Goal: Book appointment/travel/reservation

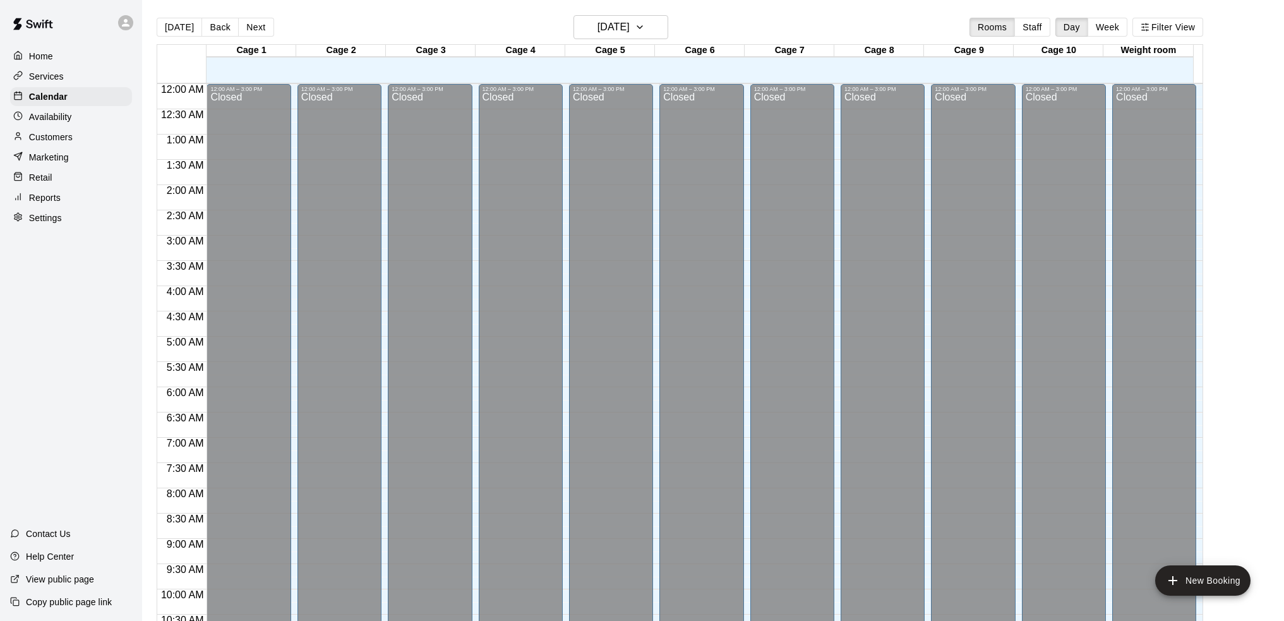
scroll to position [623, 0]
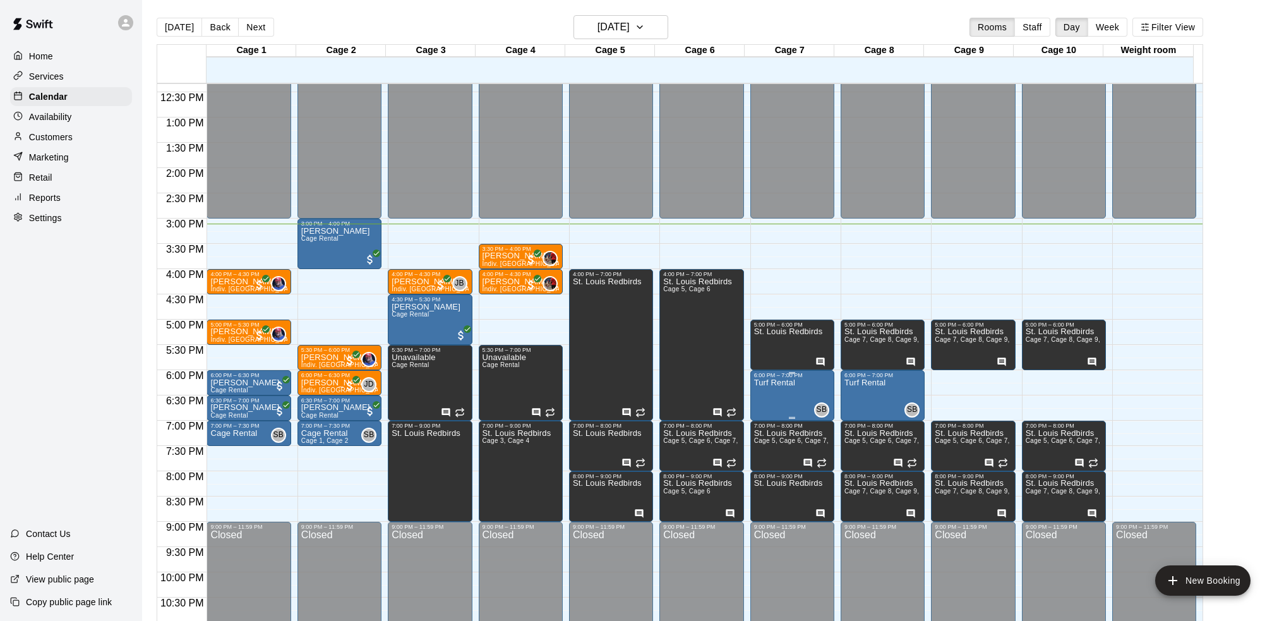
click at [782, 383] on p "Turf Rental" at bounding box center [774, 383] width 41 height 0
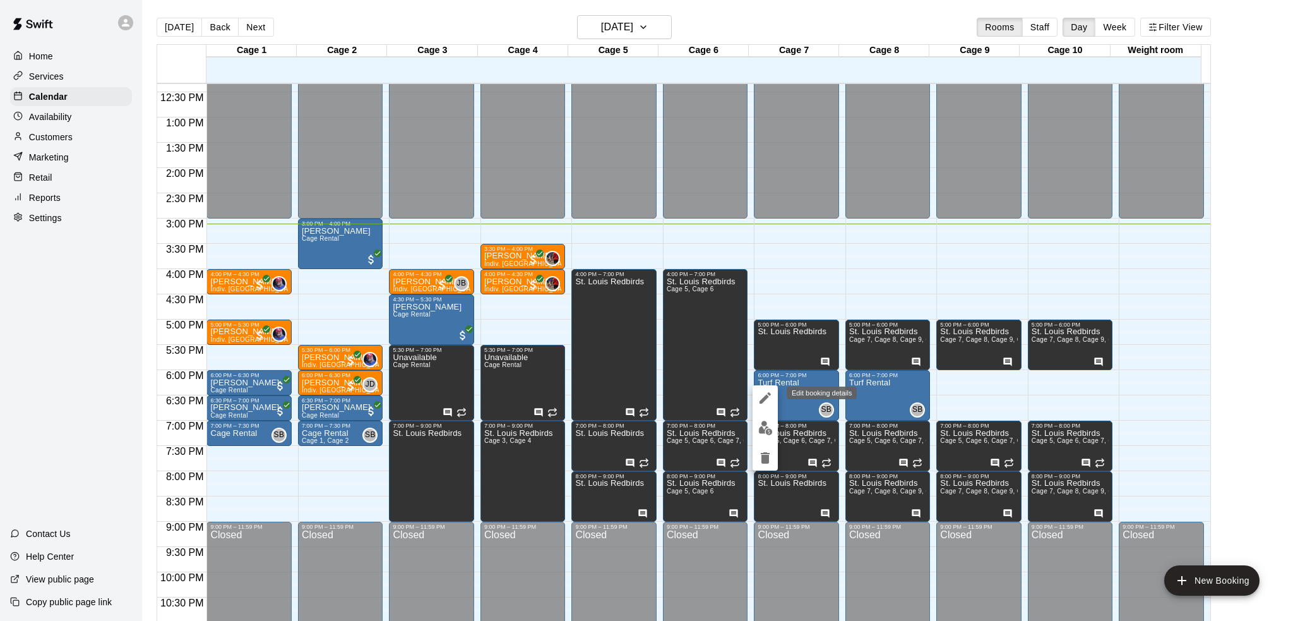
click at [763, 409] on button "edit" at bounding box center [765, 397] width 25 height 25
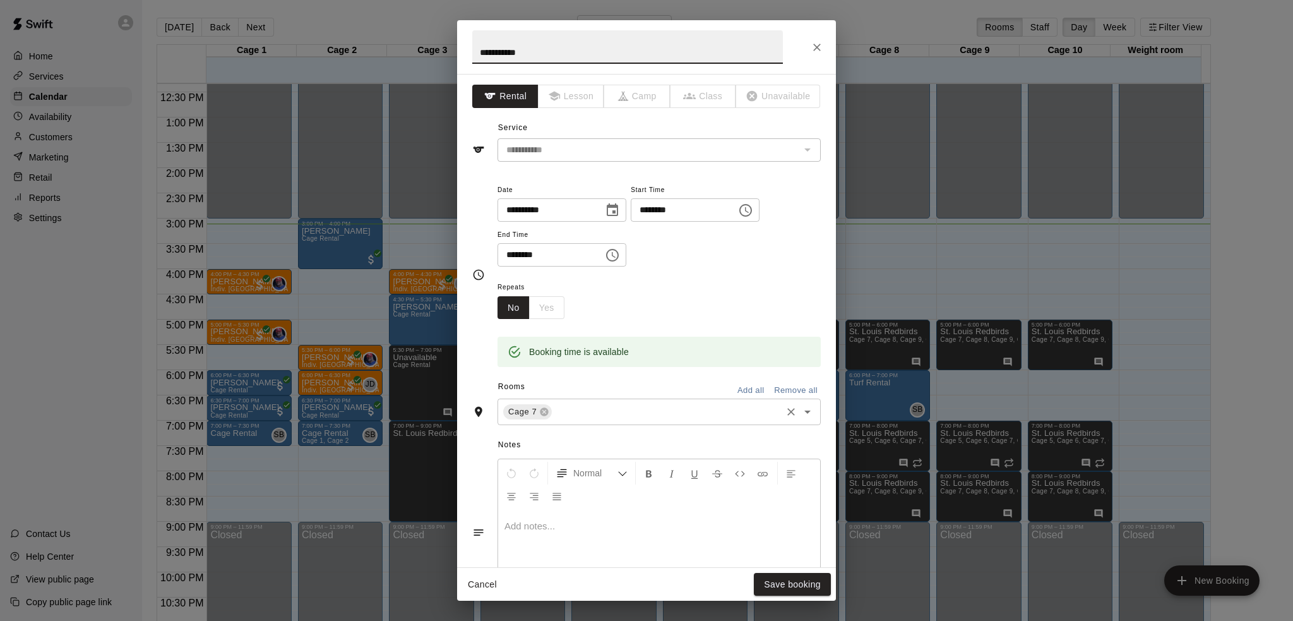
click at [611, 412] on input "text" at bounding box center [667, 412] width 226 height 16
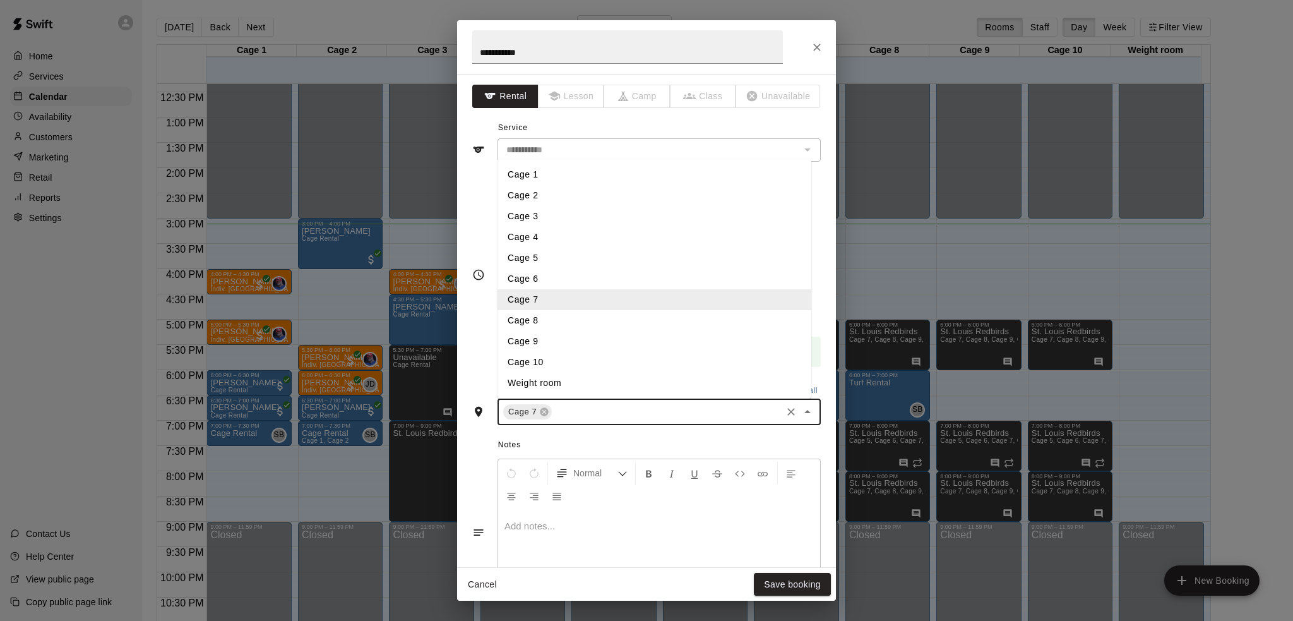
click at [581, 321] on li "Cage 8" at bounding box center [655, 320] width 314 height 21
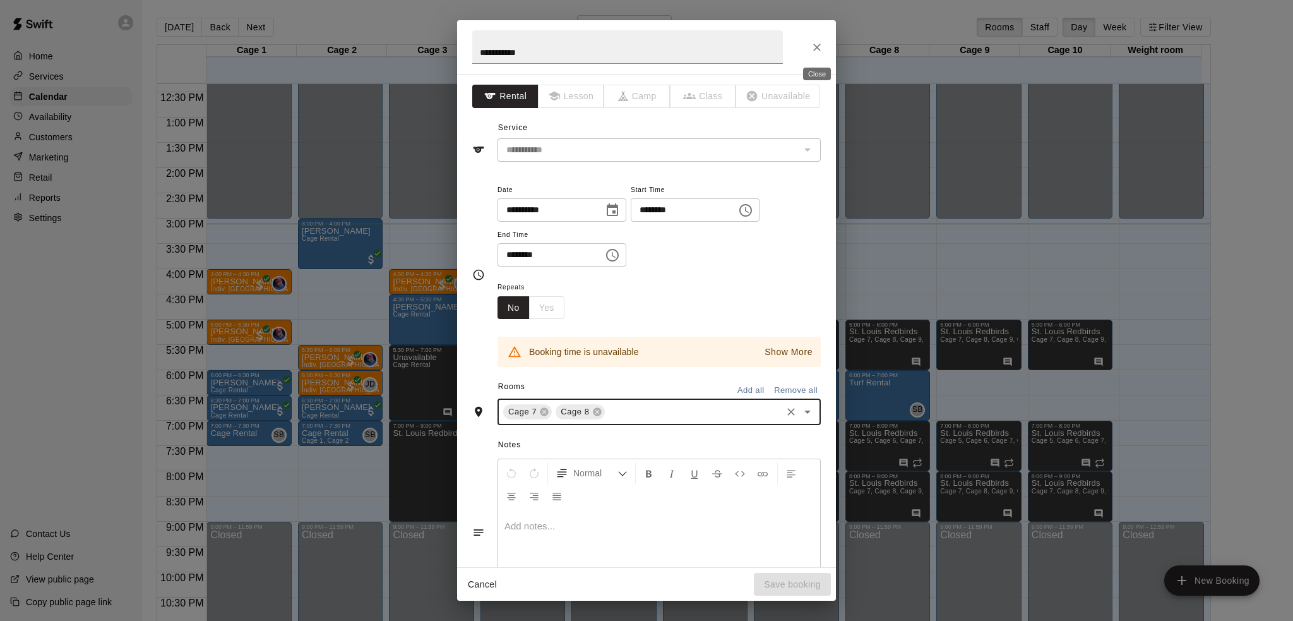
click at [817, 39] on button "Close" at bounding box center [817, 47] width 23 height 23
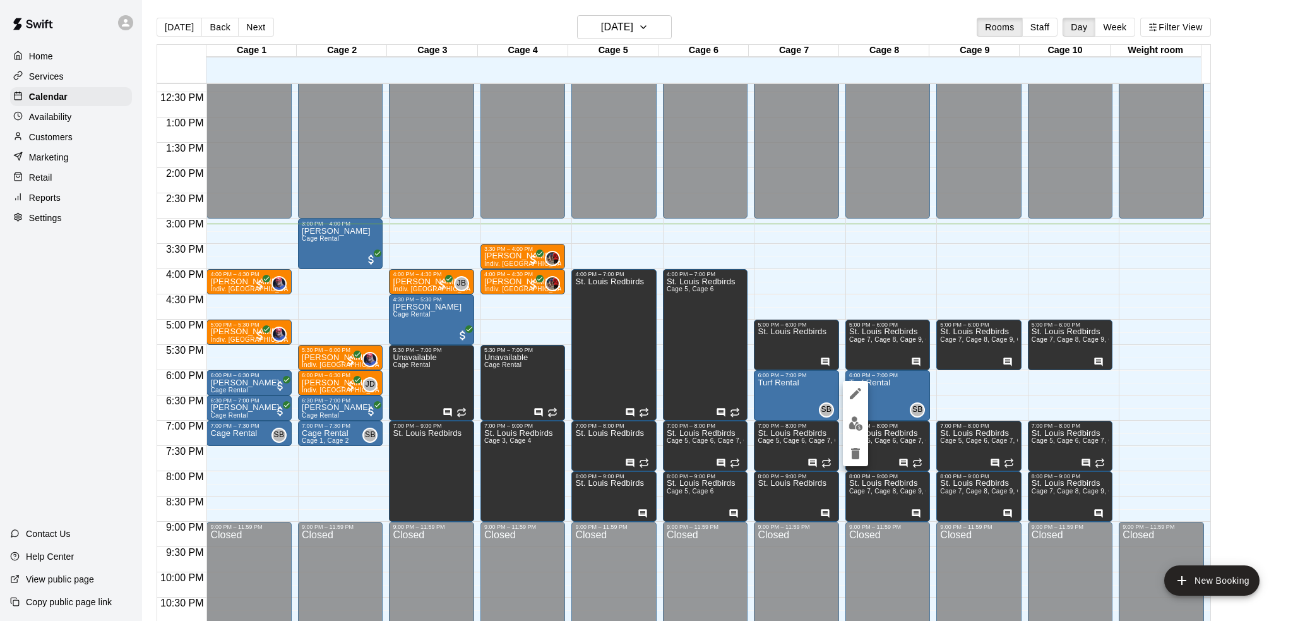
click at [860, 448] on icon "delete" at bounding box center [855, 453] width 9 height 11
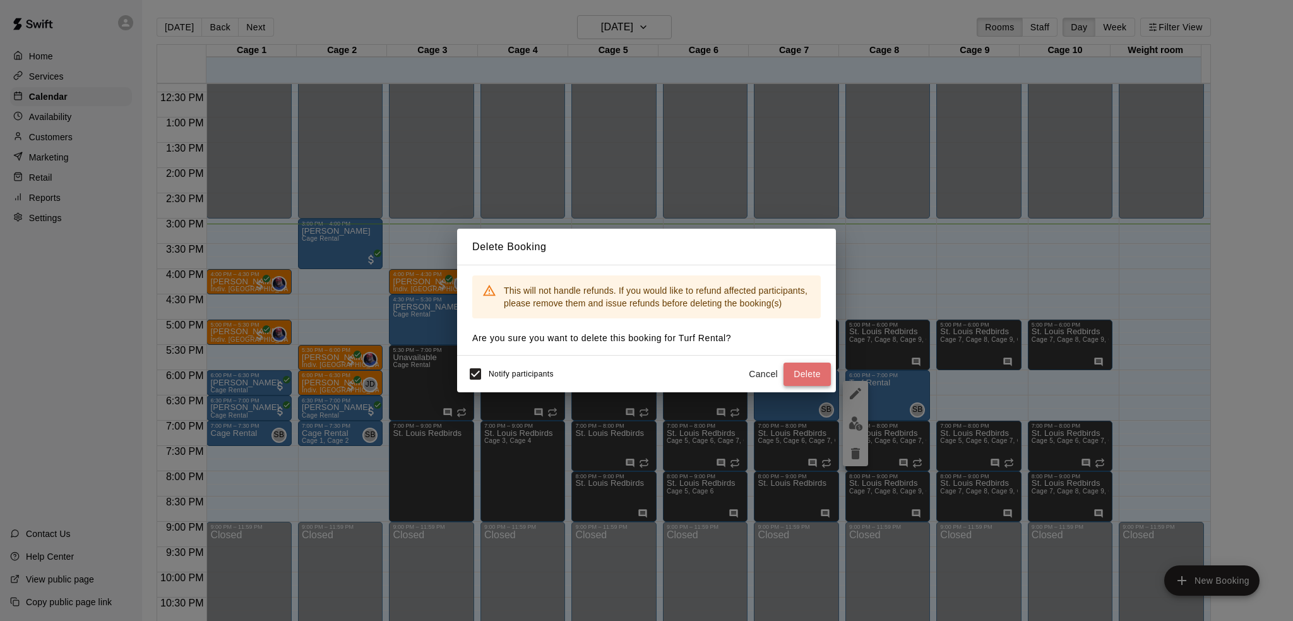
click at [806, 379] on button "Delete" at bounding box center [807, 373] width 47 height 23
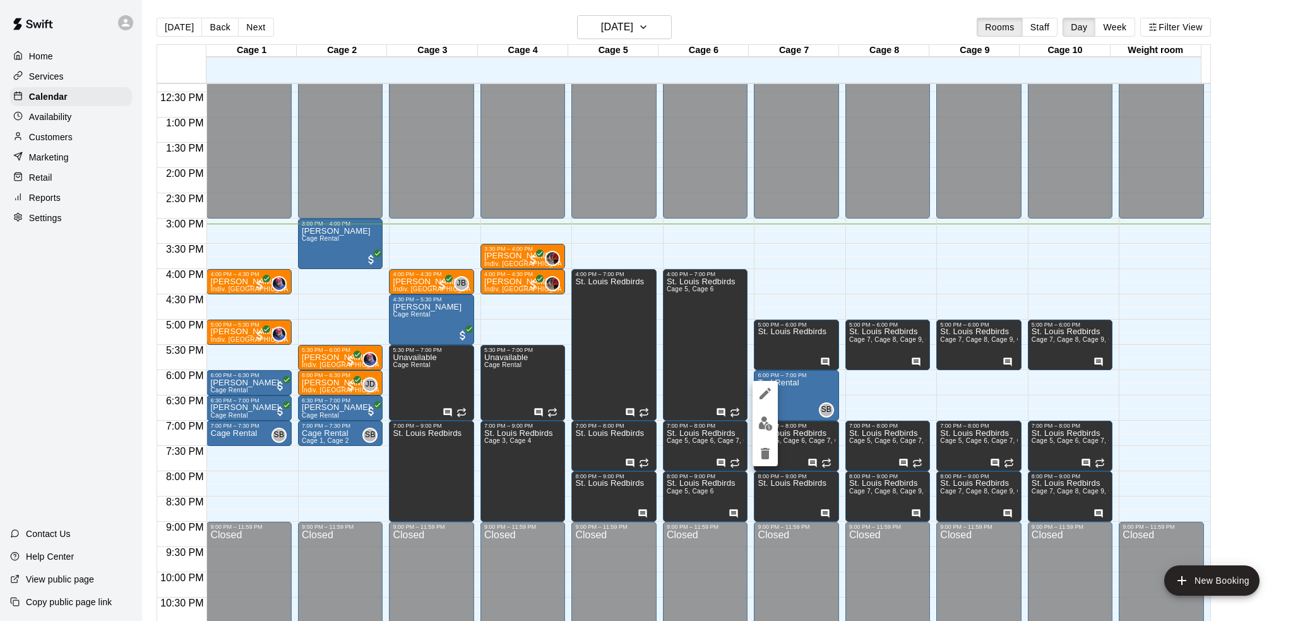
click at [765, 390] on icon "edit" at bounding box center [765, 393] width 15 height 15
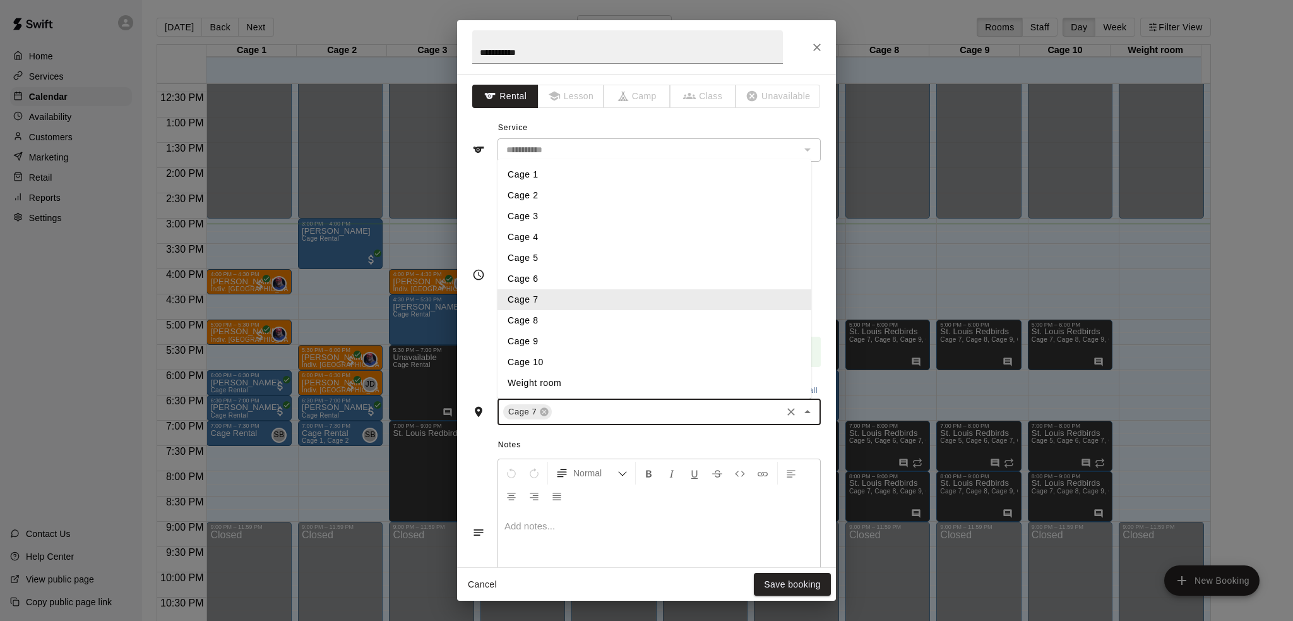
click at [579, 417] on input "text" at bounding box center [667, 412] width 226 height 16
click at [565, 327] on li "Cage 8" at bounding box center [655, 320] width 314 height 21
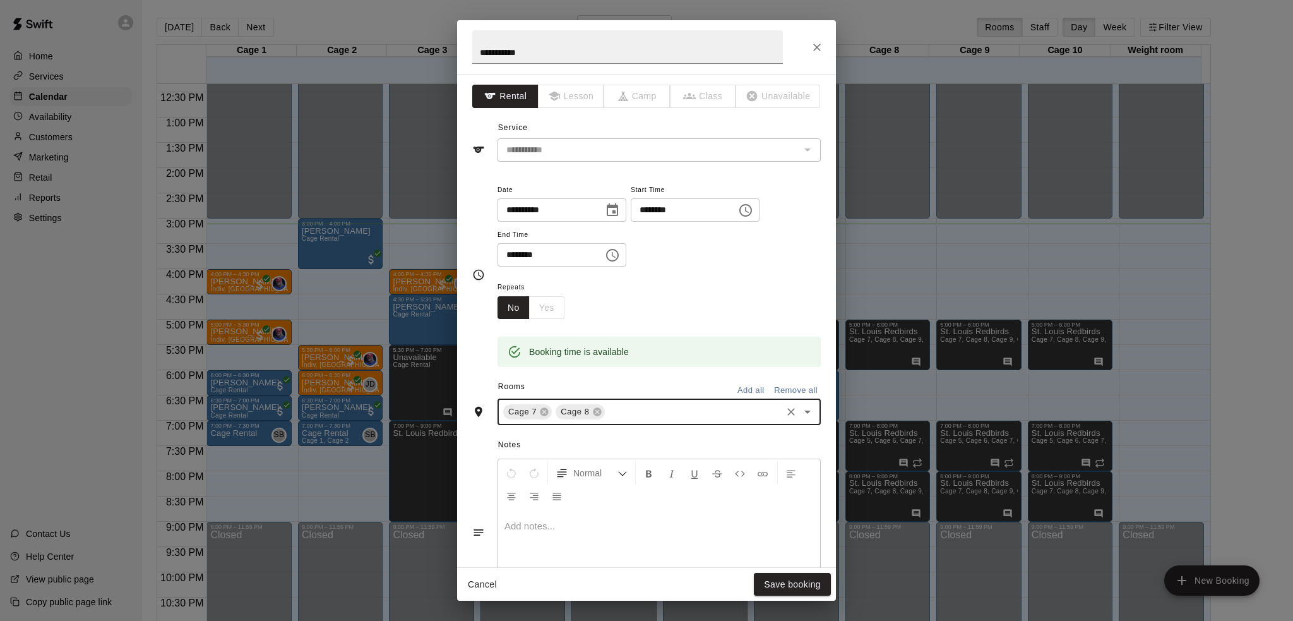
click at [604, 403] on div "Cage 7 Cage 8 ​" at bounding box center [659, 411] width 323 height 27
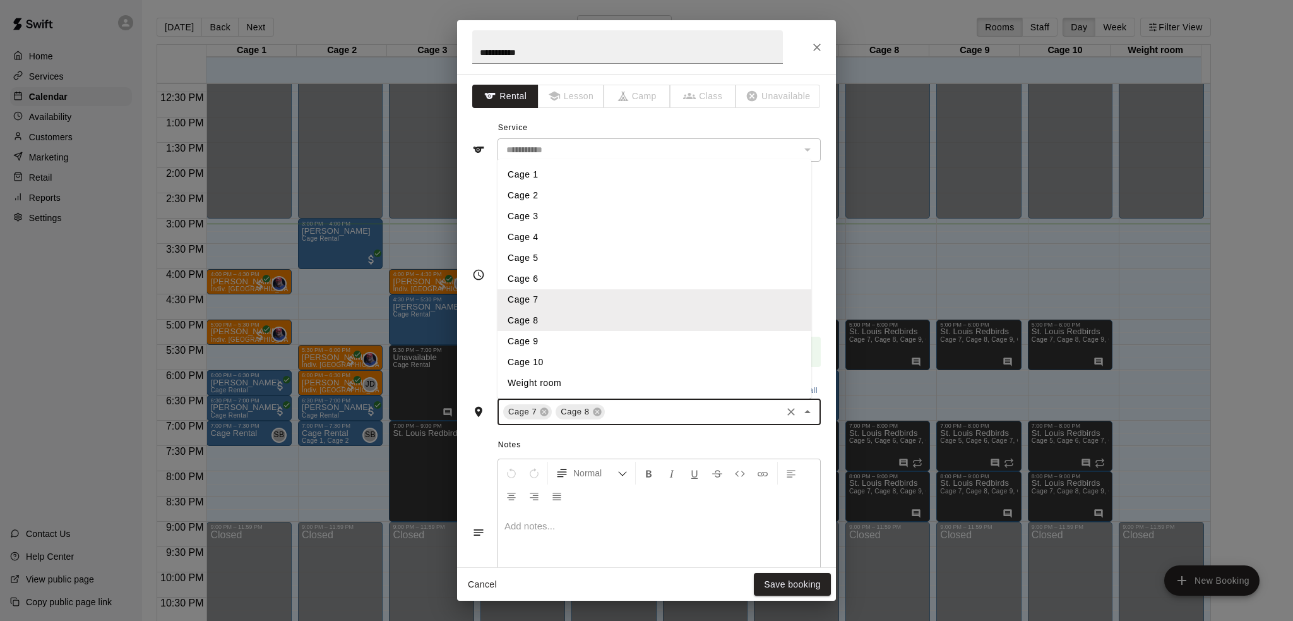
click at [592, 342] on li "Cage 9" at bounding box center [655, 341] width 314 height 21
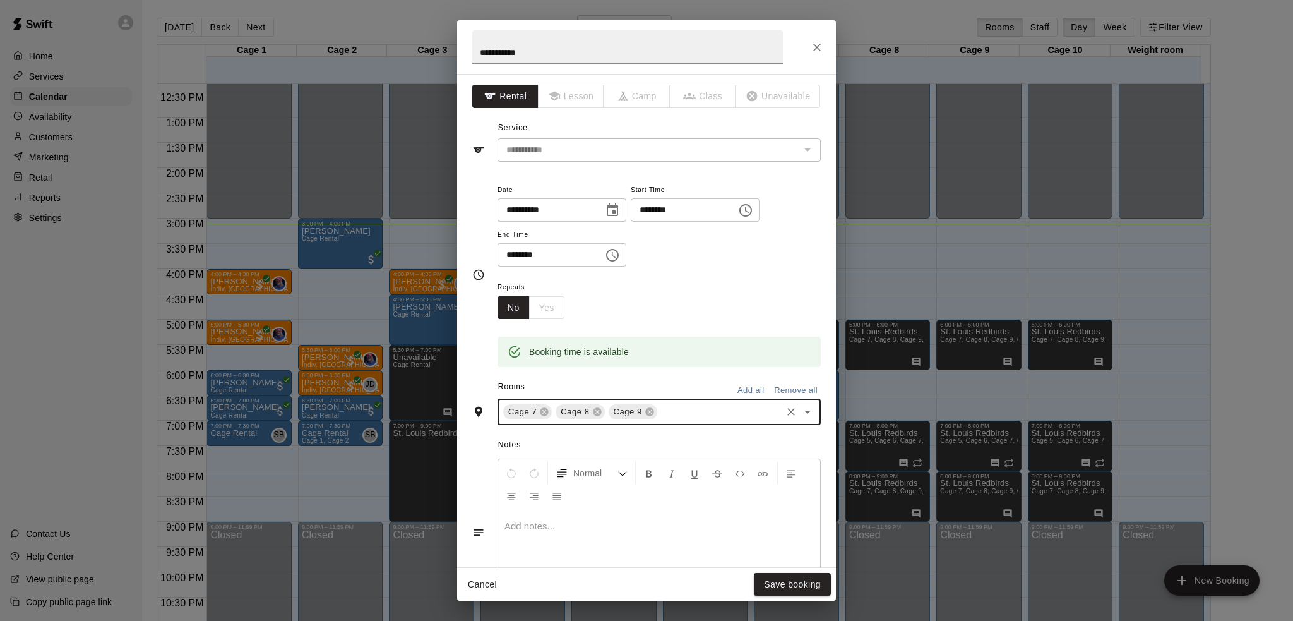
click at [669, 415] on input "text" at bounding box center [719, 412] width 121 height 16
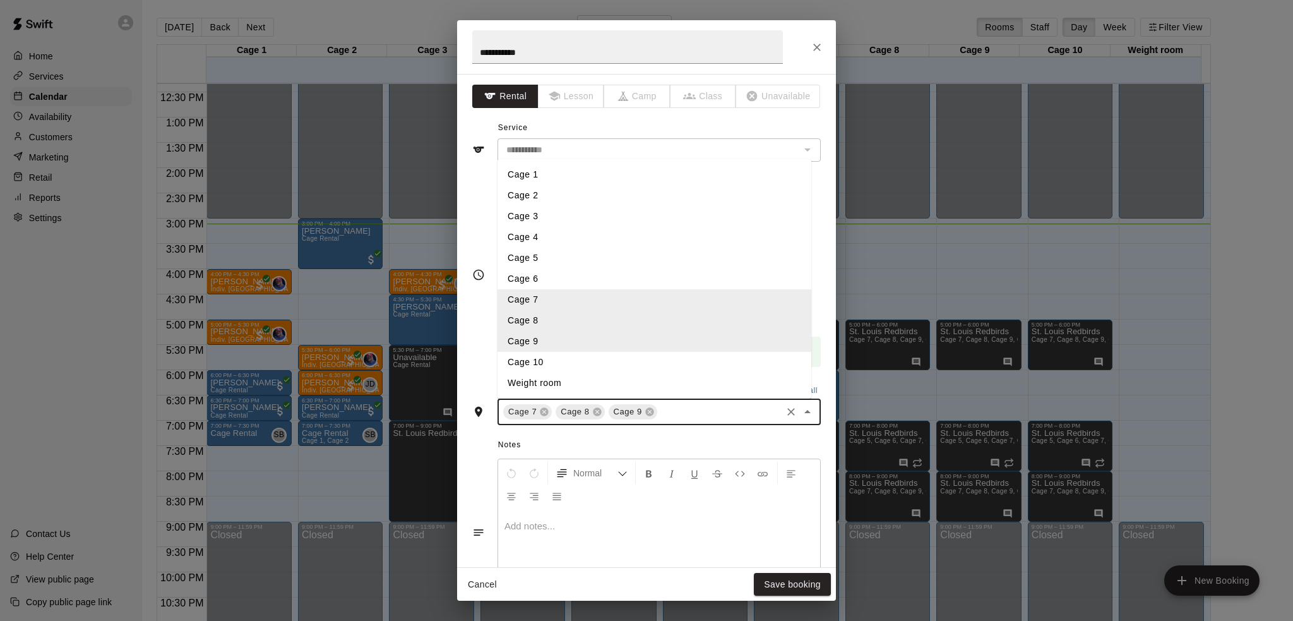
click at [639, 354] on li "Cage 10" at bounding box center [655, 362] width 314 height 21
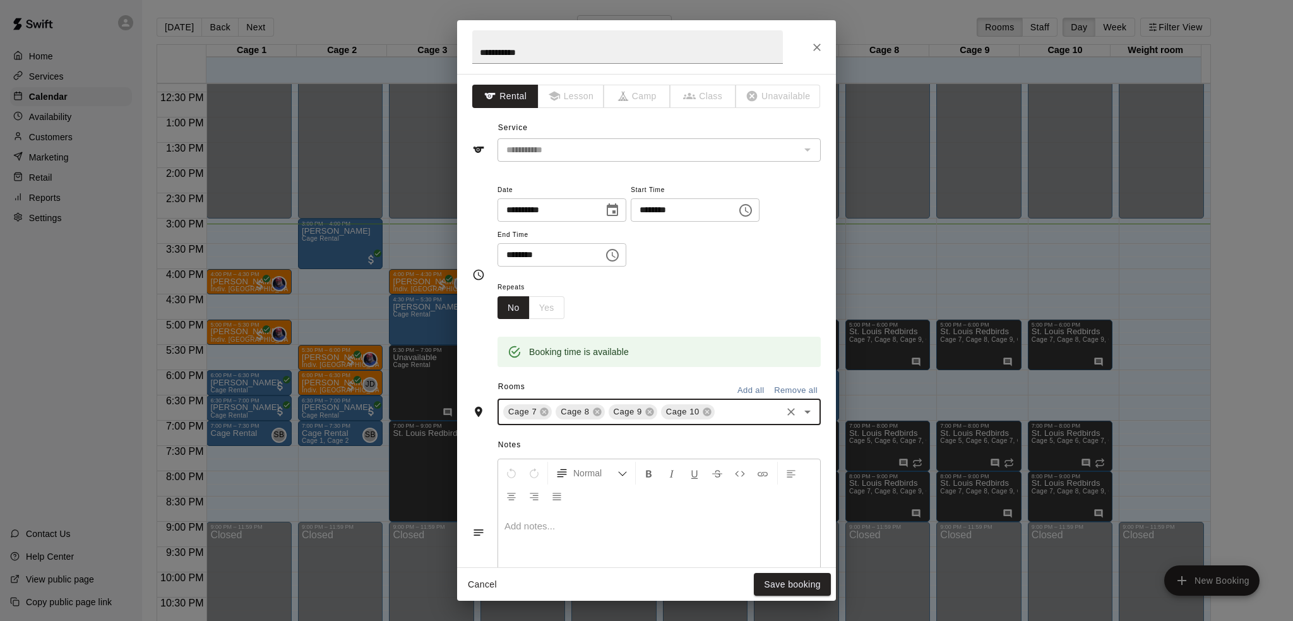
click at [709, 521] on p at bounding box center [658, 526] width 309 height 13
click at [648, 525] on p "**********" at bounding box center [658, 526] width 309 height 13
copy span "**********"
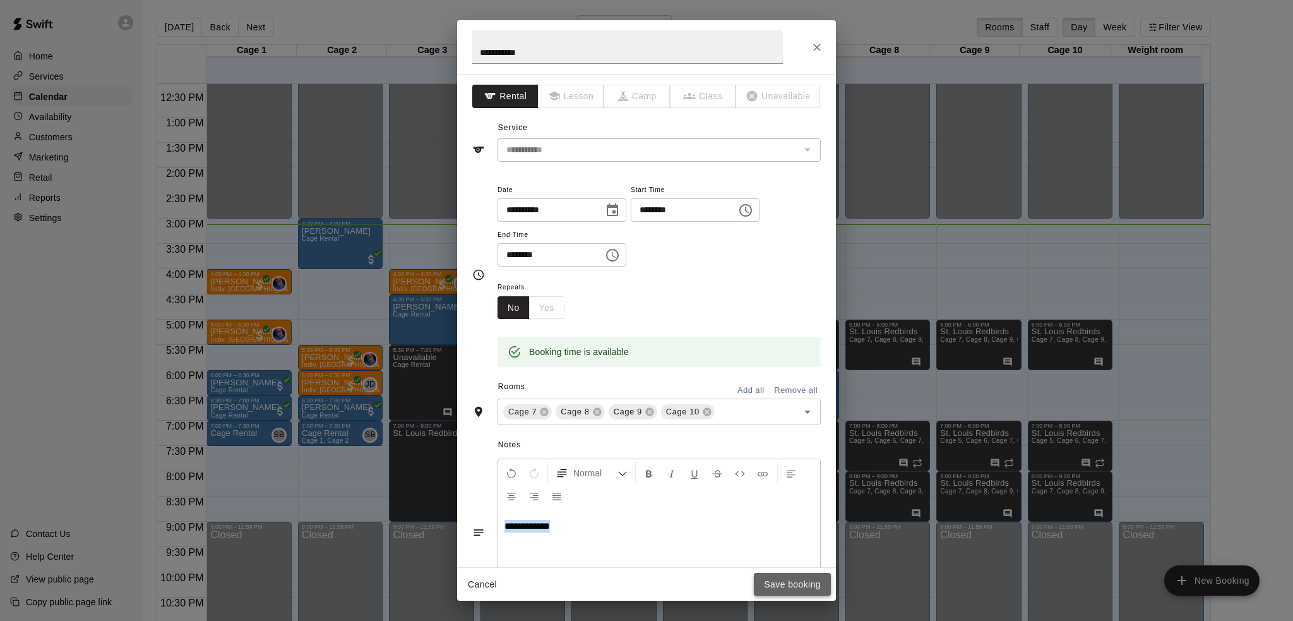
click at [784, 573] on button "Save booking" at bounding box center [792, 584] width 77 height 23
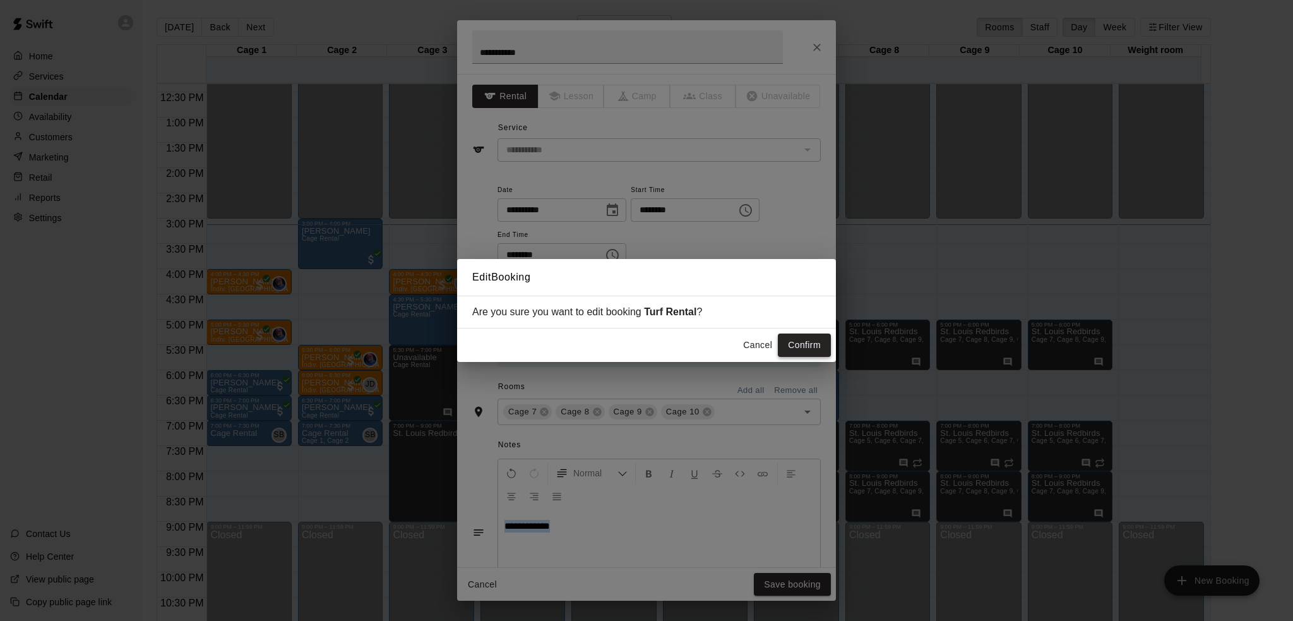
click at [818, 351] on button "Confirm" at bounding box center [804, 344] width 53 height 23
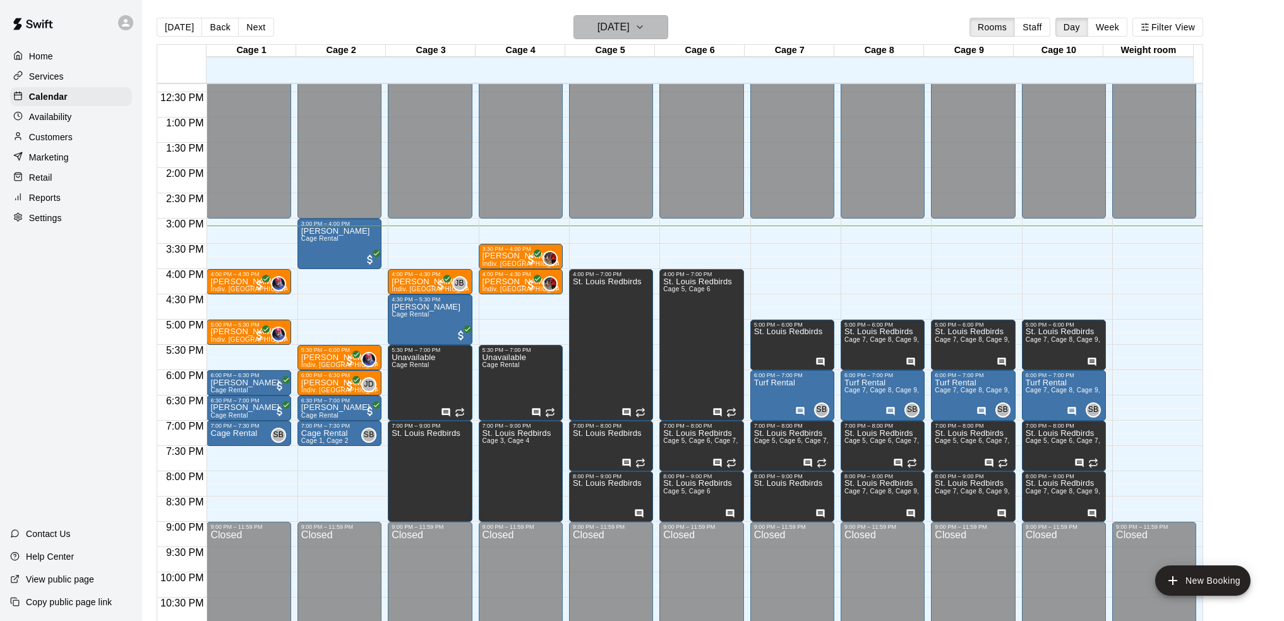
click at [630, 31] on h6 "[DATE]" at bounding box center [613, 27] width 32 height 18
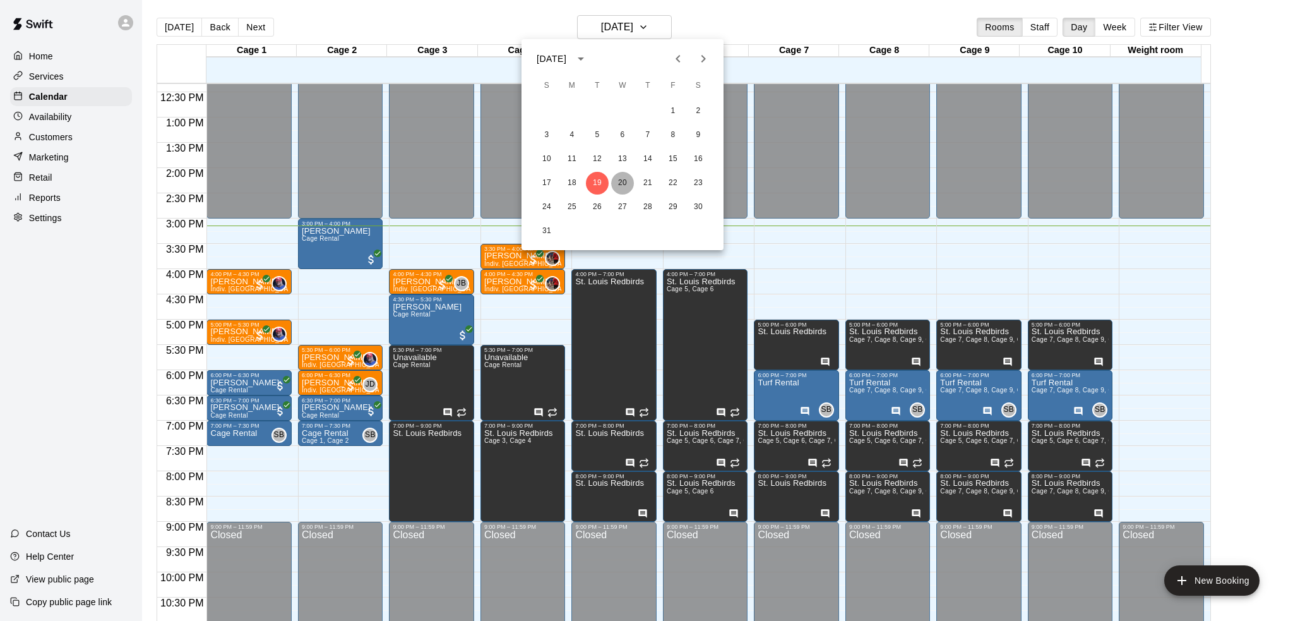
click at [623, 181] on button "20" at bounding box center [622, 183] width 23 height 23
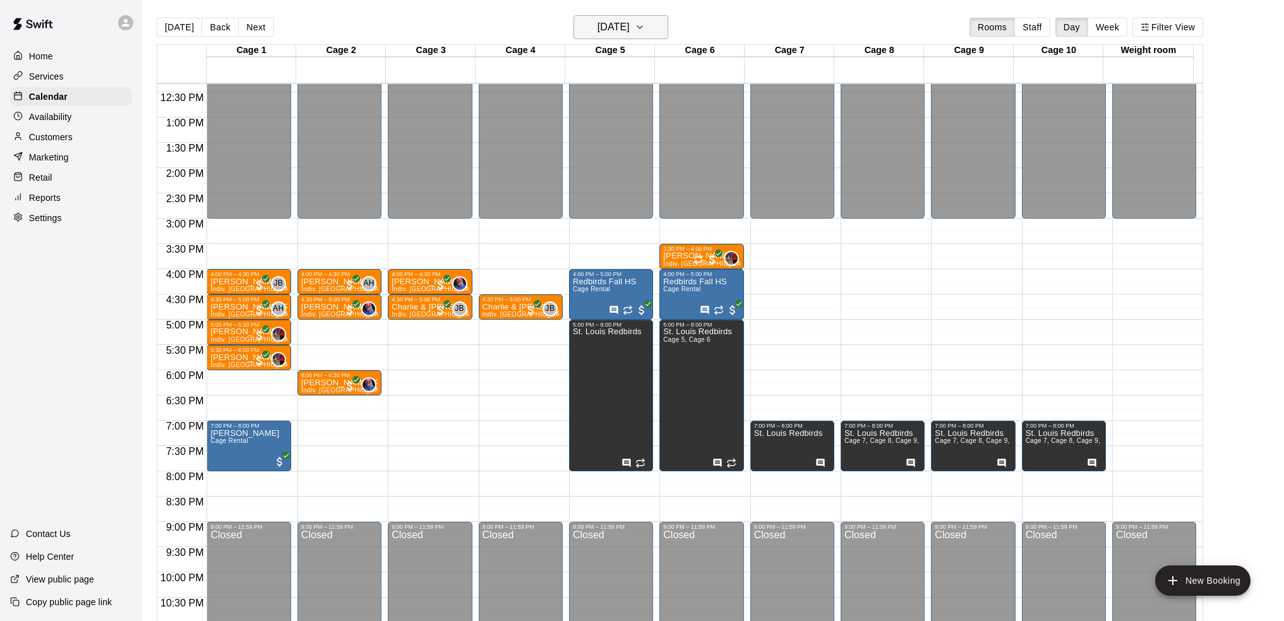
click at [621, 28] on h6 "[DATE]" at bounding box center [613, 27] width 32 height 18
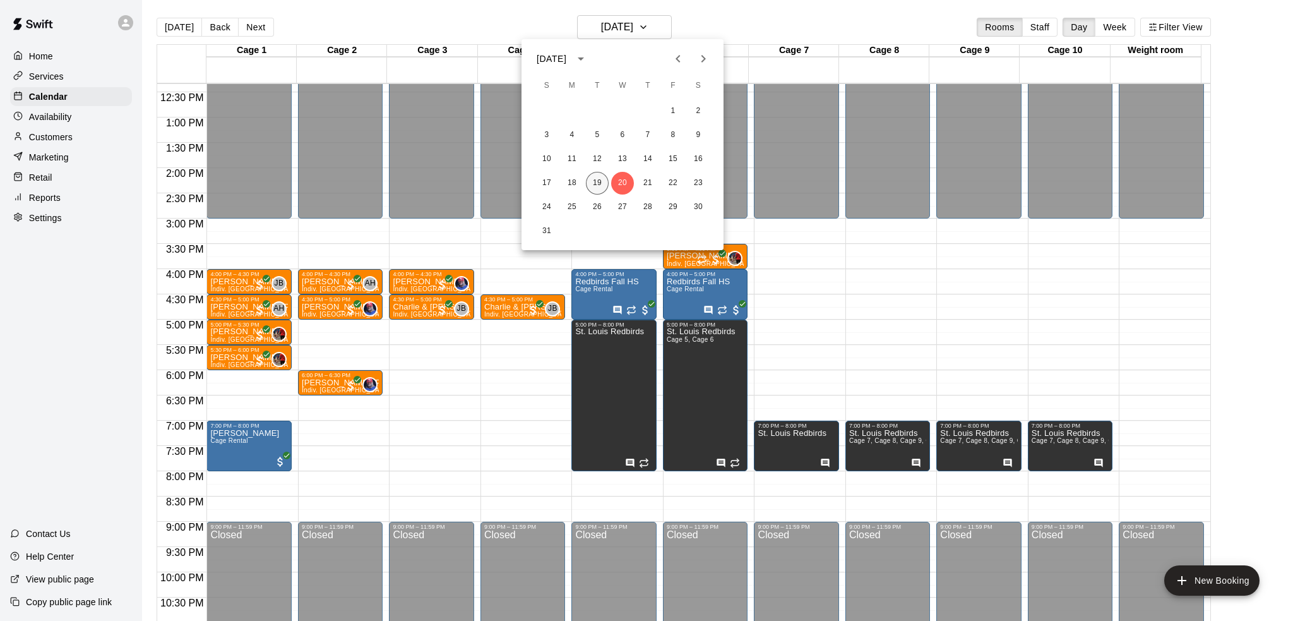
click at [595, 184] on button "19" at bounding box center [597, 183] width 23 height 23
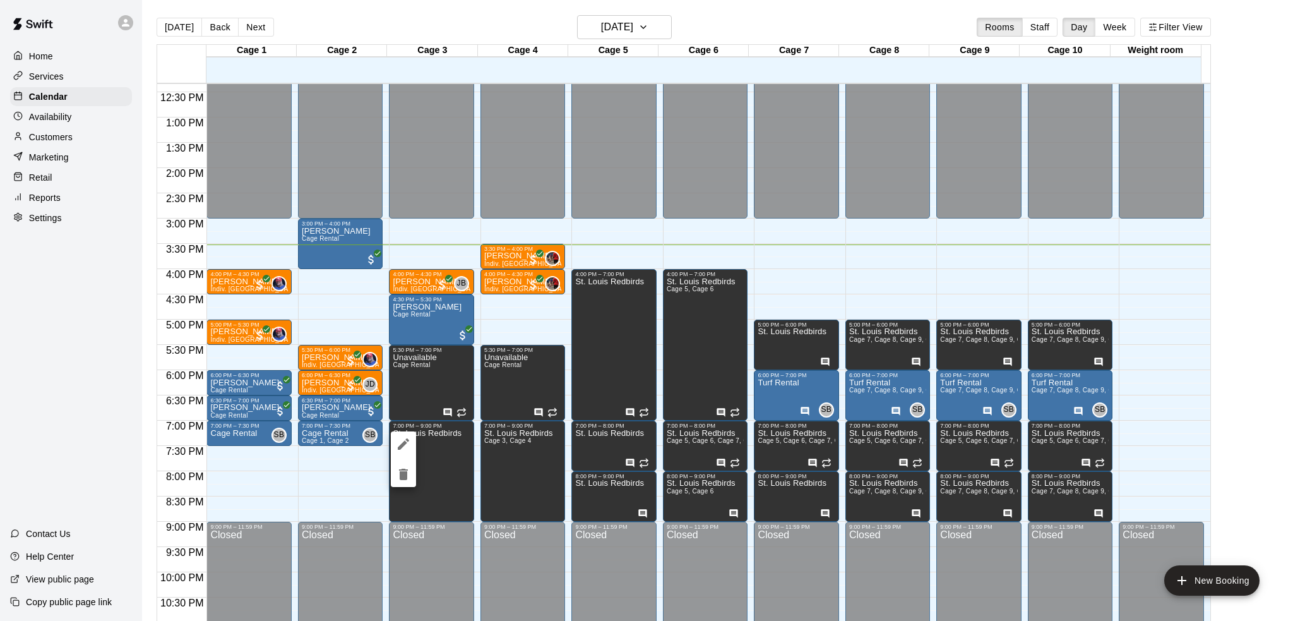
click at [395, 443] on button "edit" at bounding box center [403, 443] width 25 height 25
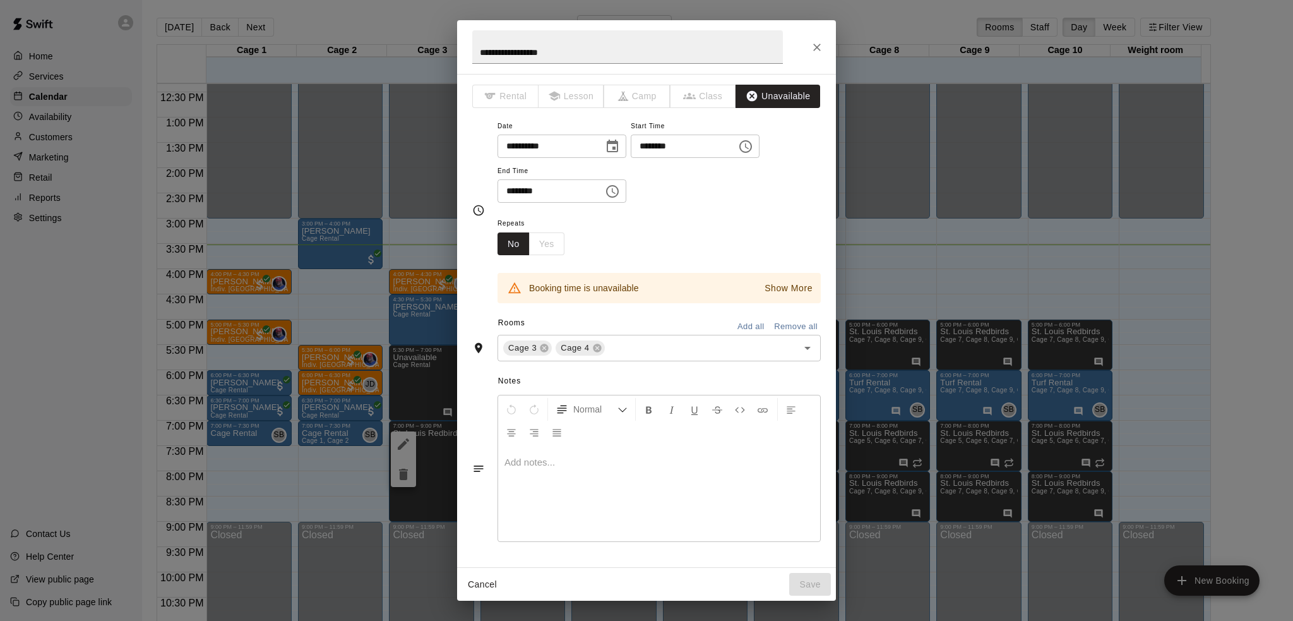
click at [564, 472] on div at bounding box center [659, 493] width 322 height 95
click at [811, 49] on icon "Close" at bounding box center [817, 47] width 13 height 13
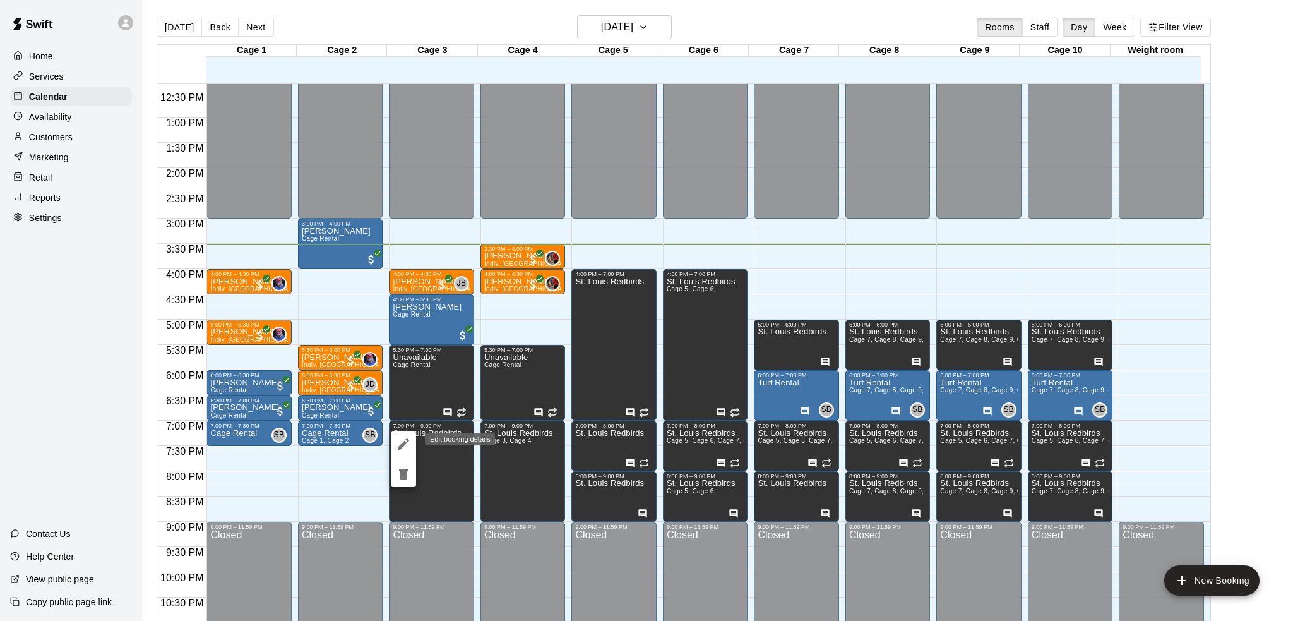
click at [404, 441] on icon "edit" at bounding box center [403, 443] width 15 height 15
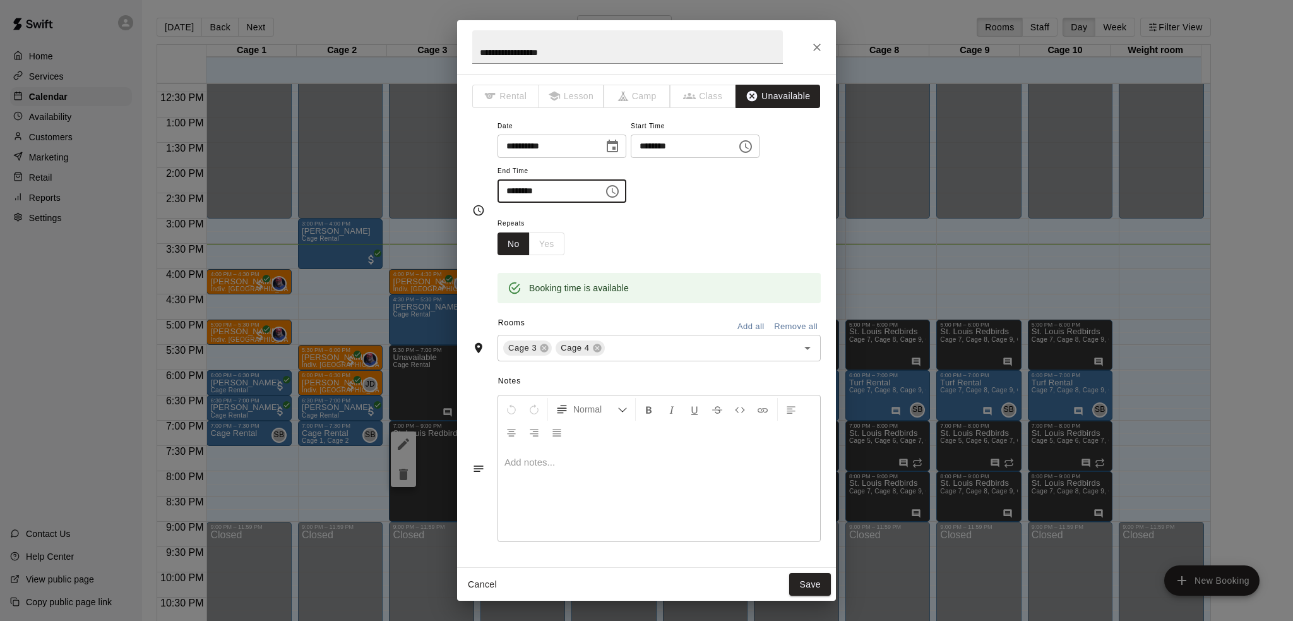
click at [508, 191] on input "********" at bounding box center [546, 190] width 97 height 23
type input "********"
click at [807, 578] on button "Save" at bounding box center [810, 584] width 42 height 23
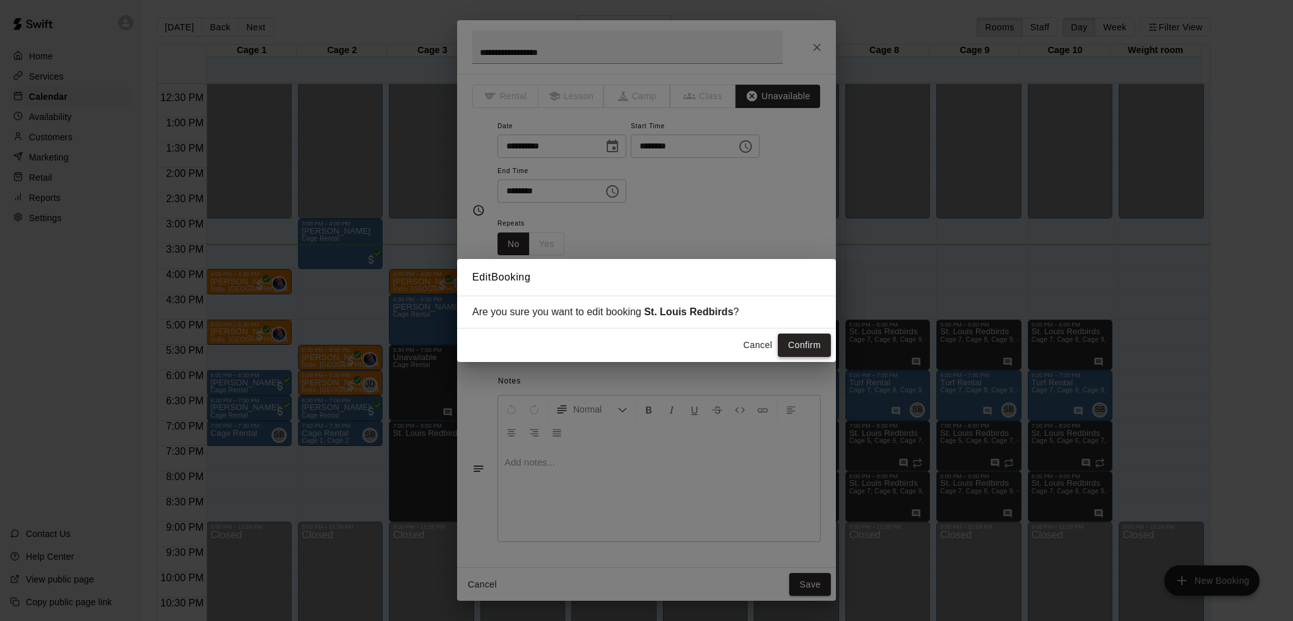
click at [811, 352] on button "Confirm" at bounding box center [804, 344] width 53 height 23
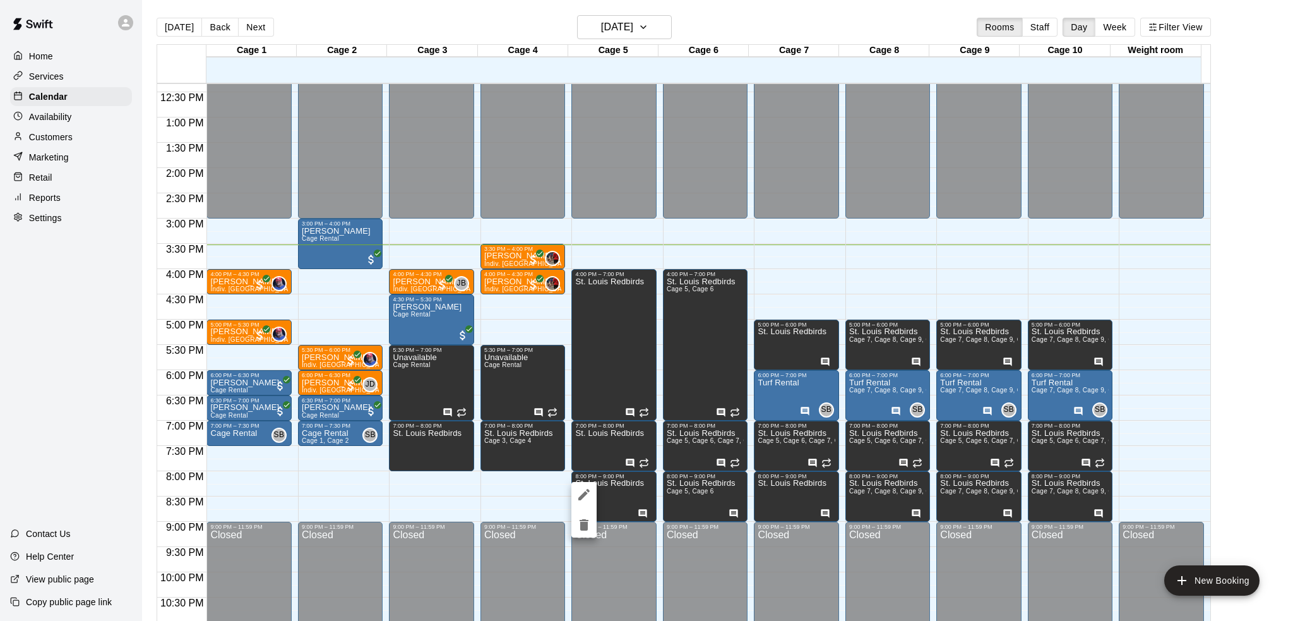
click at [586, 497] on icon "edit" at bounding box center [583, 494] width 15 height 15
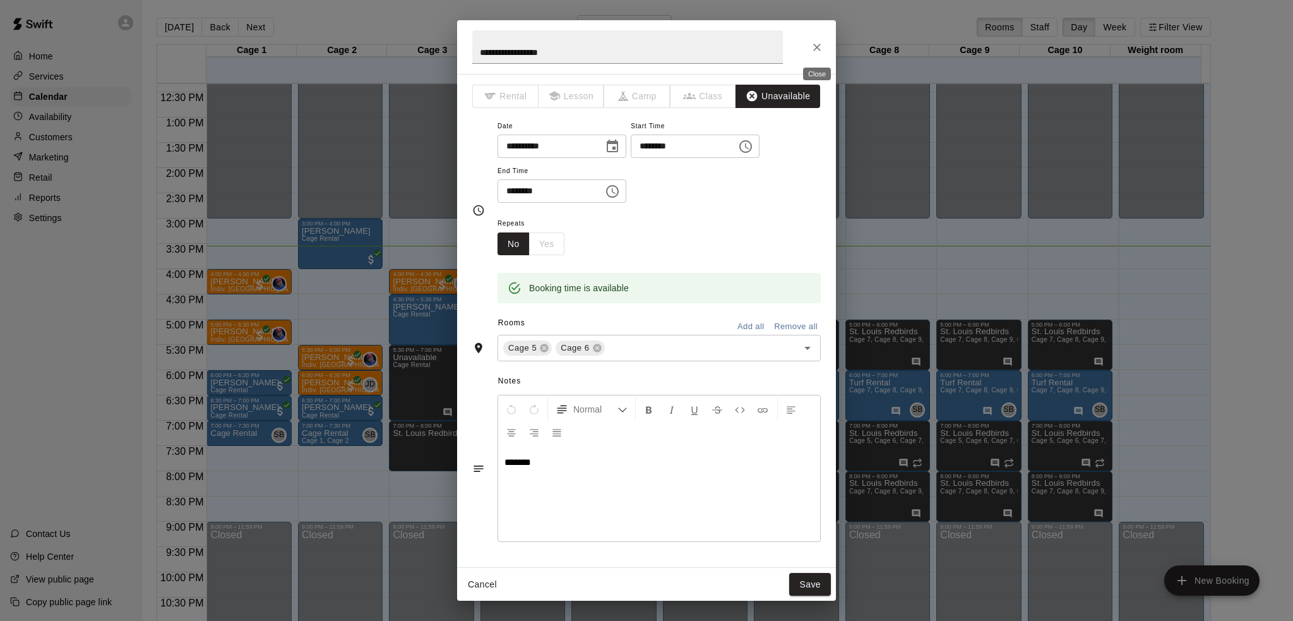
click at [816, 46] on icon "Close" at bounding box center [817, 48] width 8 height 8
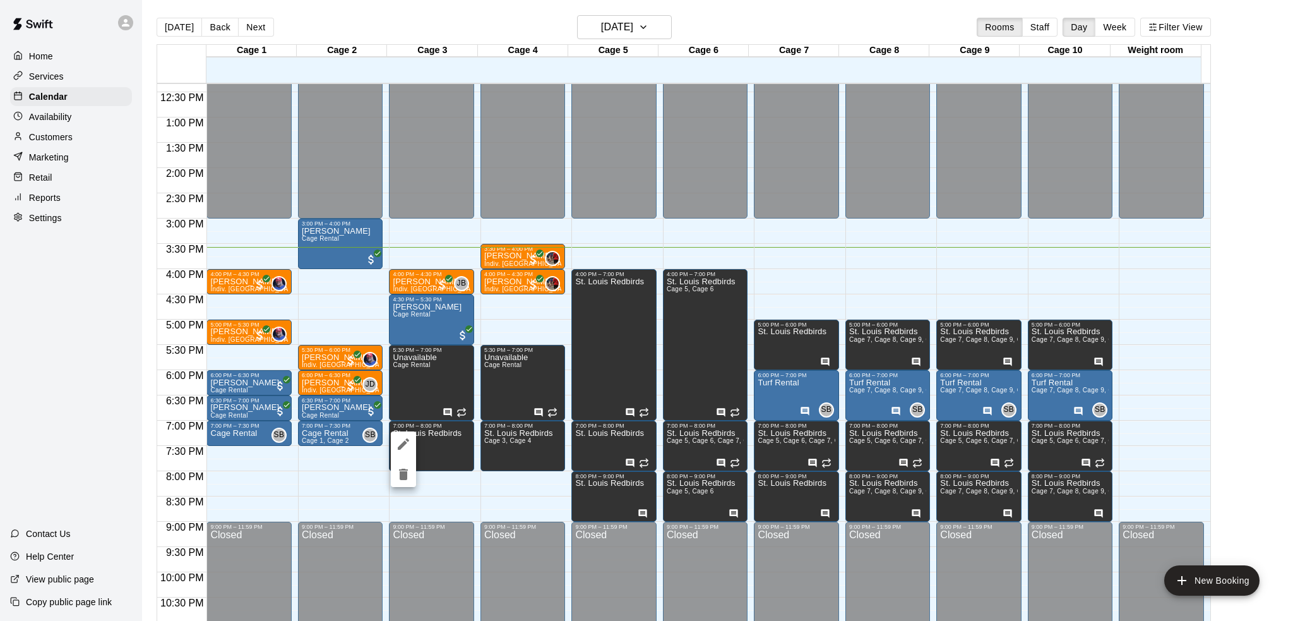
click at [632, 441] on div at bounding box center [646, 310] width 1293 height 621
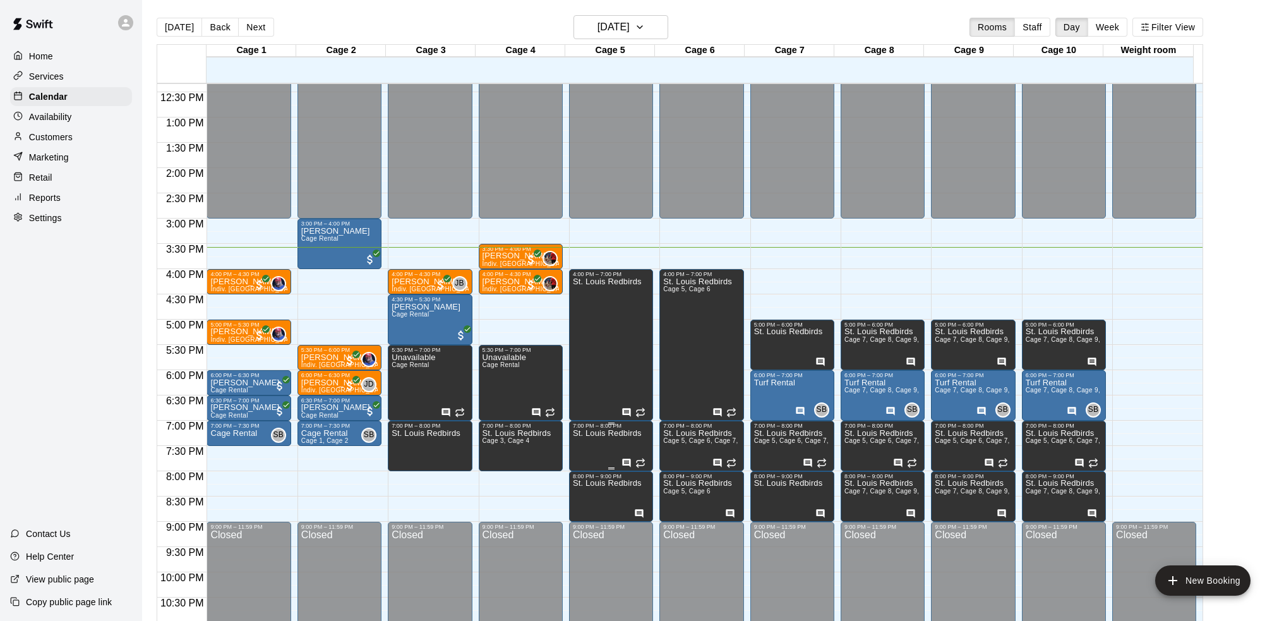
click at [617, 433] on p "St. Louis Redbirds" at bounding box center [607, 433] width 69 height 0
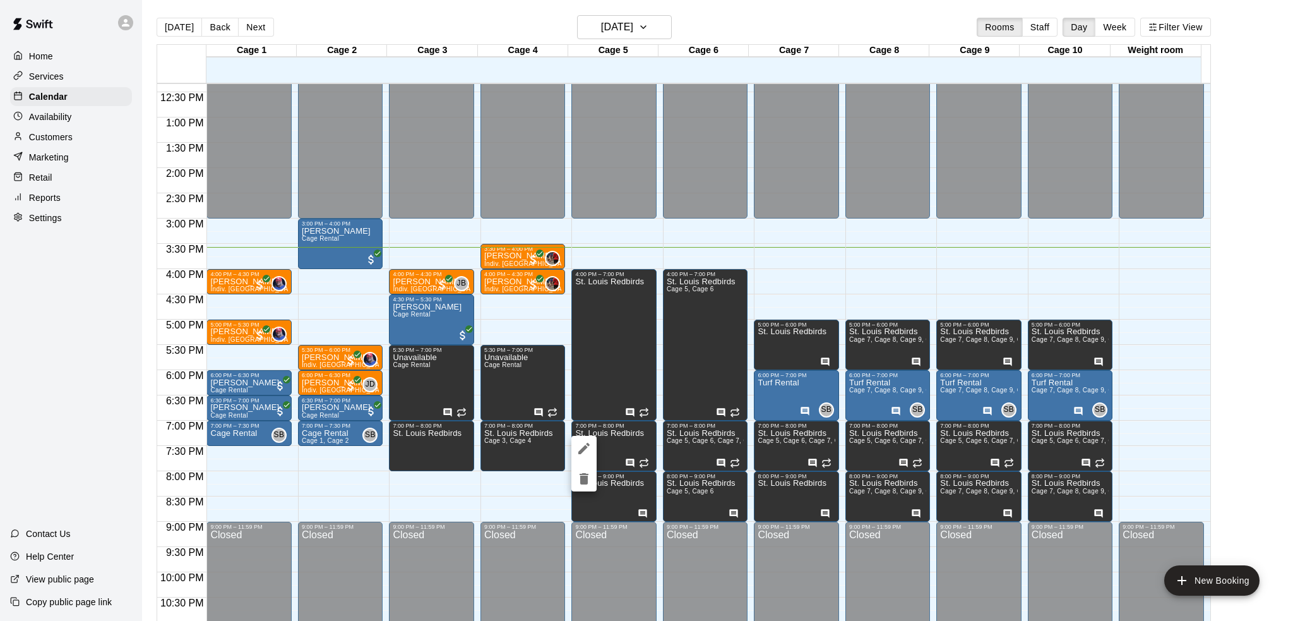
click at [592, 446] on button "edit" at bounding box center [583, 448] width 25 height 25
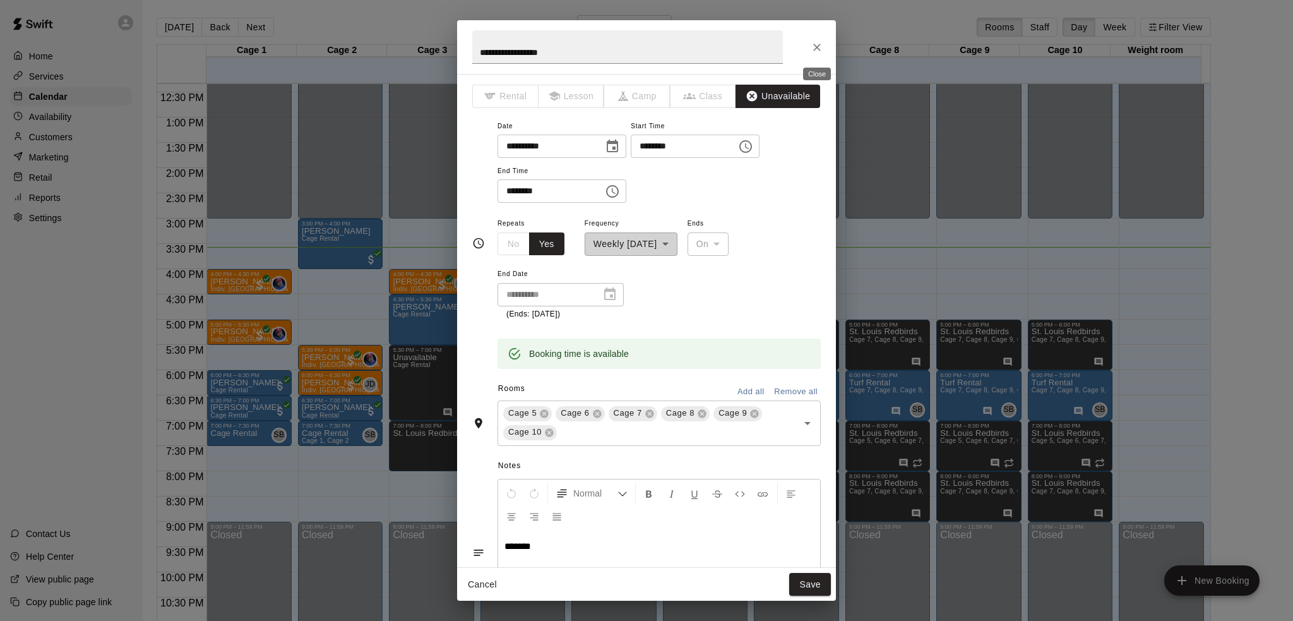
click at [818, 47] on icon "Close" at bounding box center [817, 48] width 8 height 8
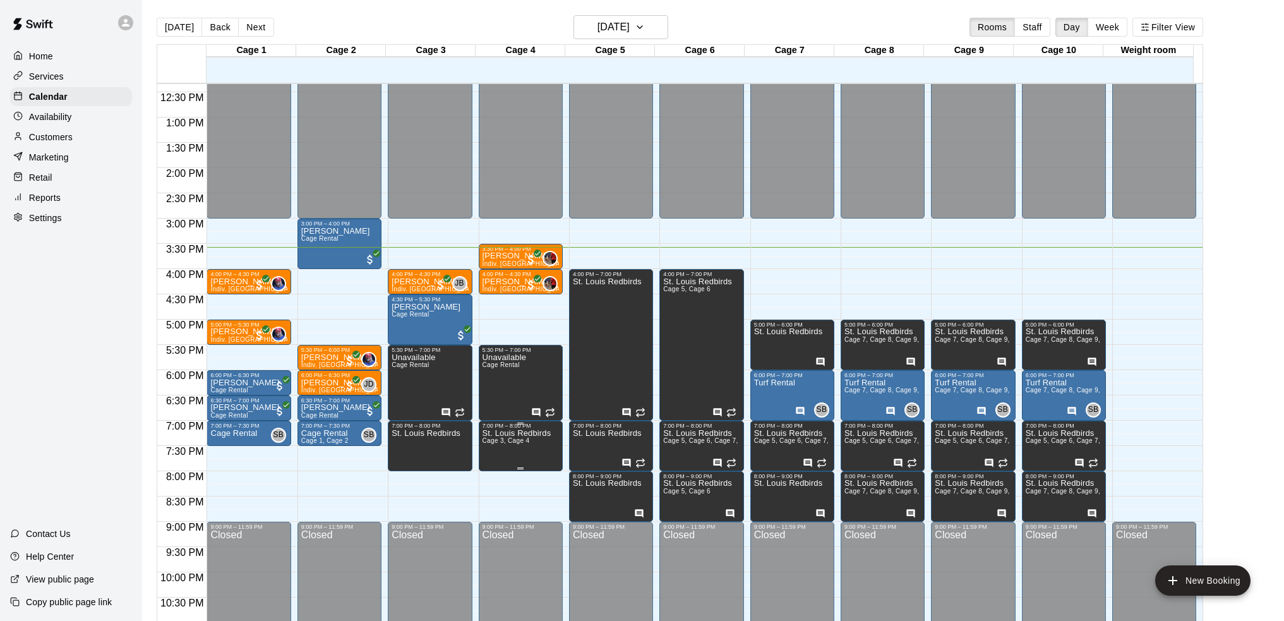
click at [525, 442] on span "Cage 3, Cage 4" at bounding box center [505, 440] width 47 height 7
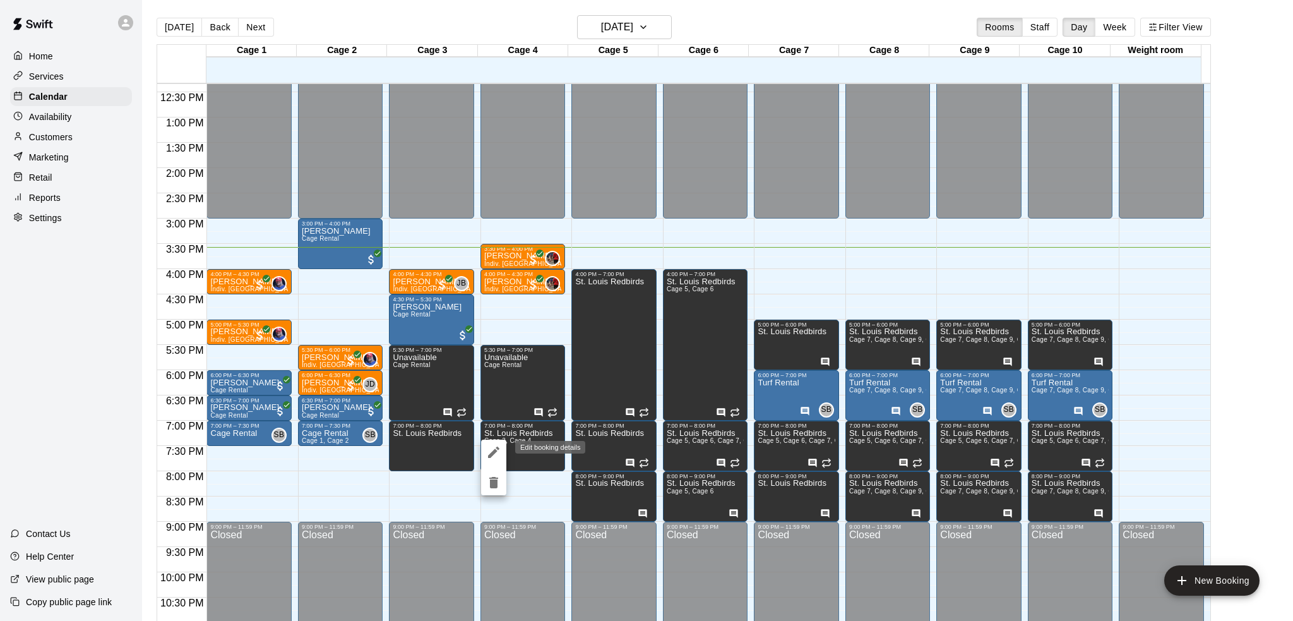
click at [497, 450] on icon "edit" at bounding box center [493, 452] width 15 height 15
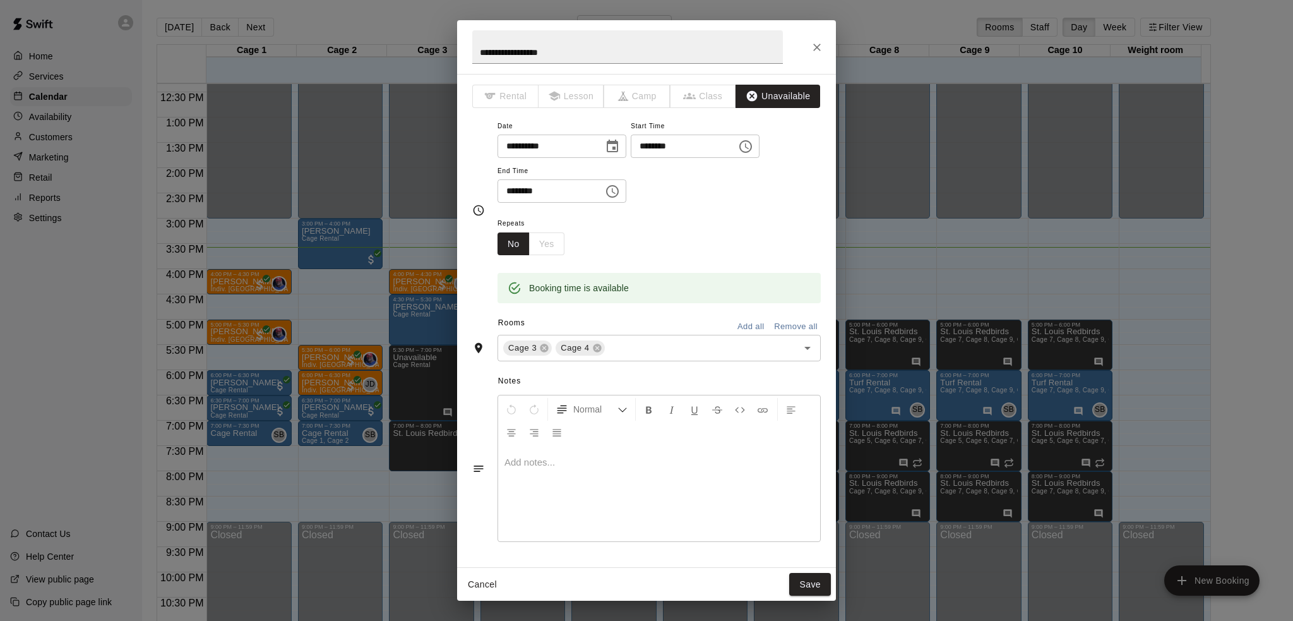
click at [537, 467] on p at bounding box center [658, 462] width 309 height 13
click at [821, 588] on button "Save" at bounding box center [810, 584] width 42 height 23
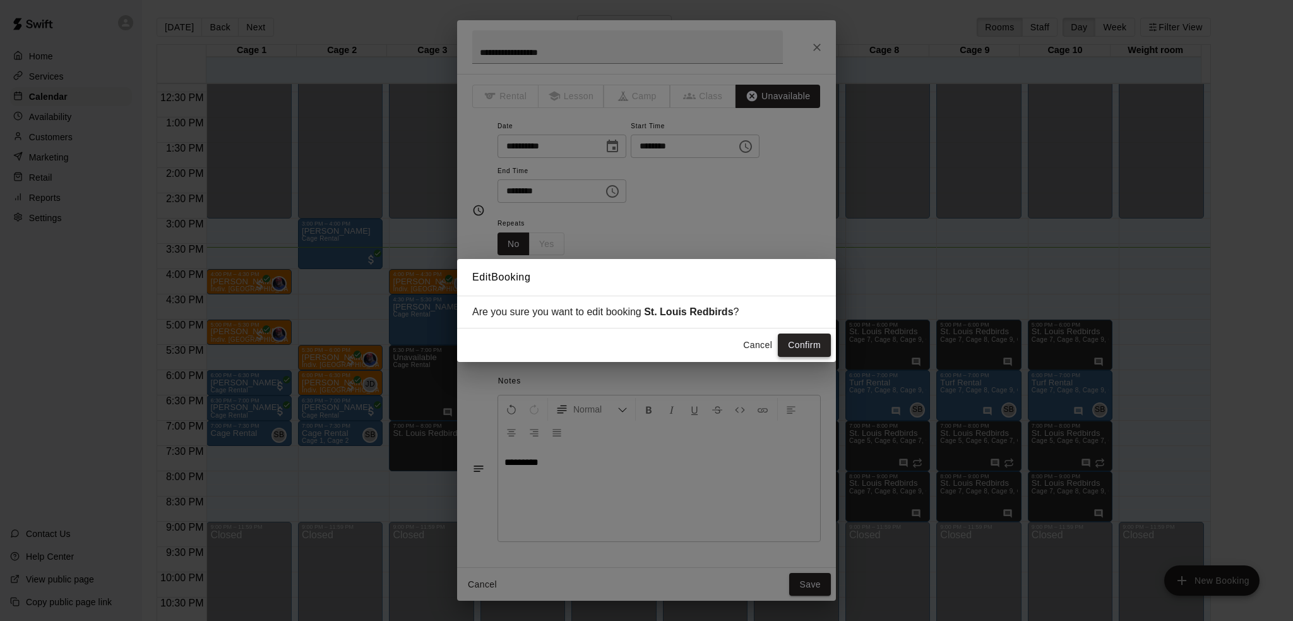
click at [799, 343] on button "Confirm" at bounding box center [804, 344] width 53 height 23
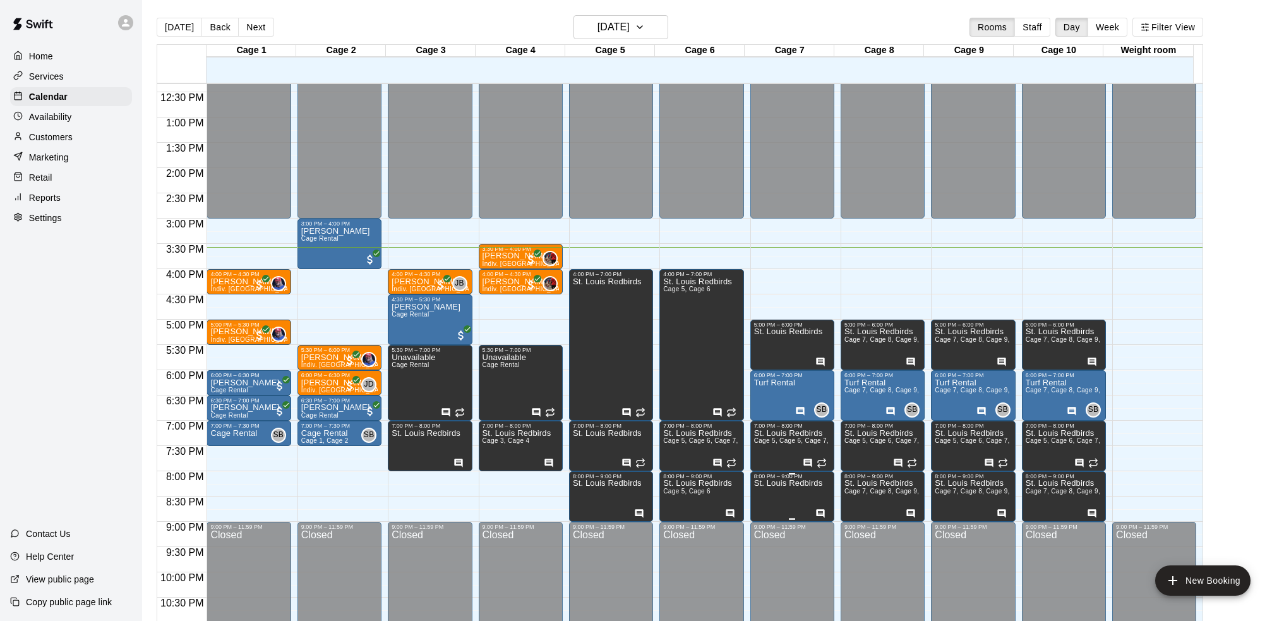
click at [803, 483] on p "St. Louis Redbirds" at bounding box center [788, 483] width 69 height 0
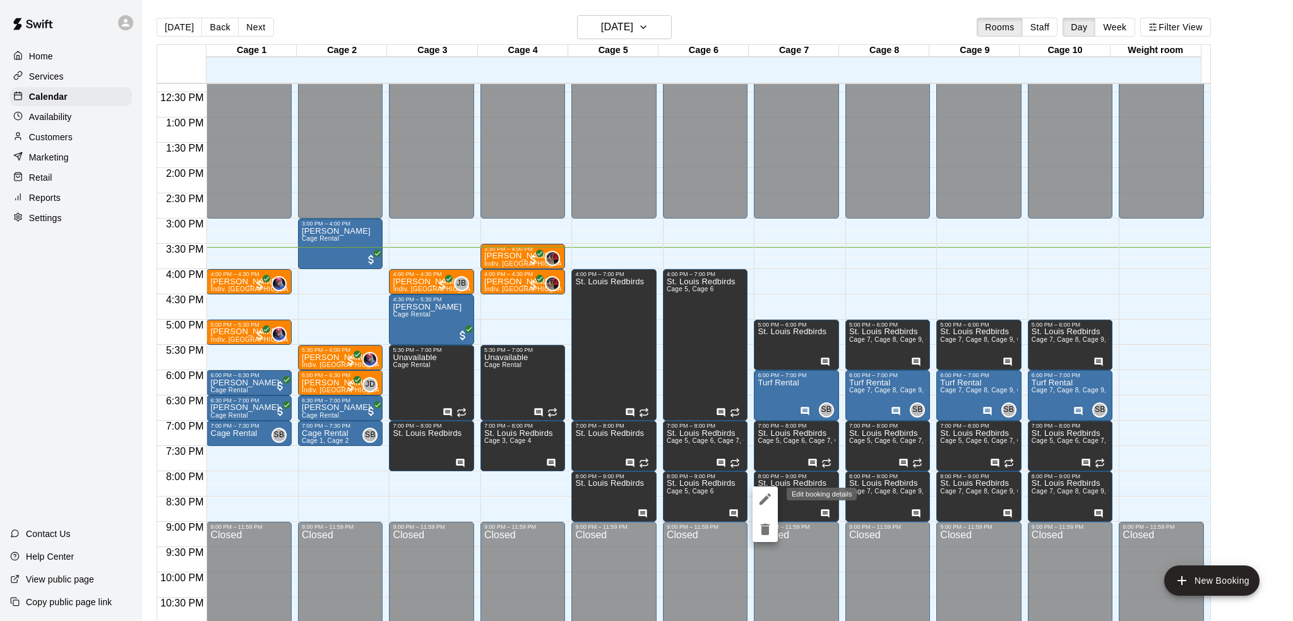
click at [760, 499] on icon "edit" at bounding box center [765, 498] width 15 height 15
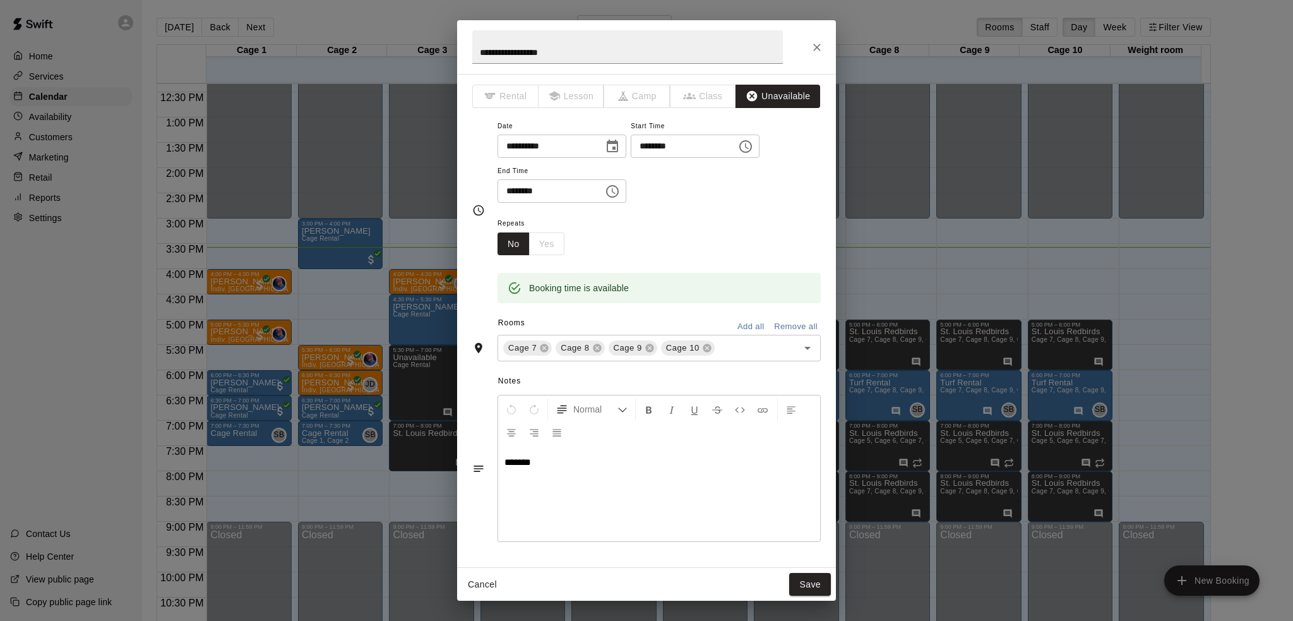
click at [816, 51] on icon "Close" at bounding box center [817, 47] width 13 height 13
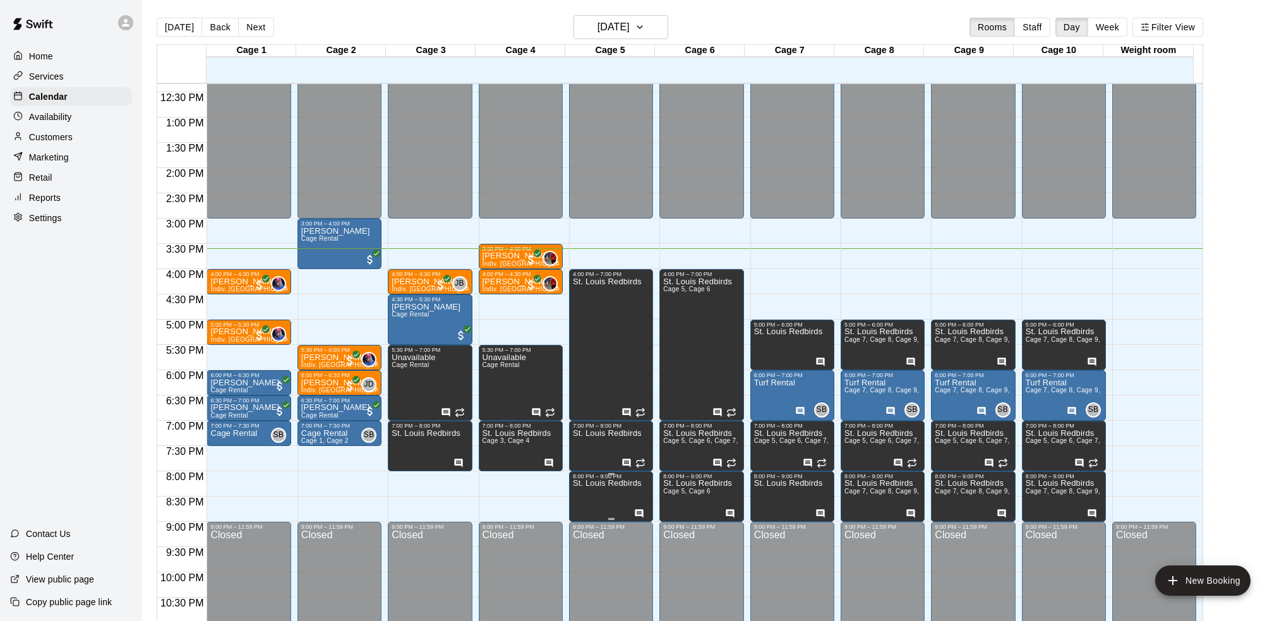
click at [611, 483] on p "St. Louis Redbirds" at bounding box center [607, 483] width 69 height 0
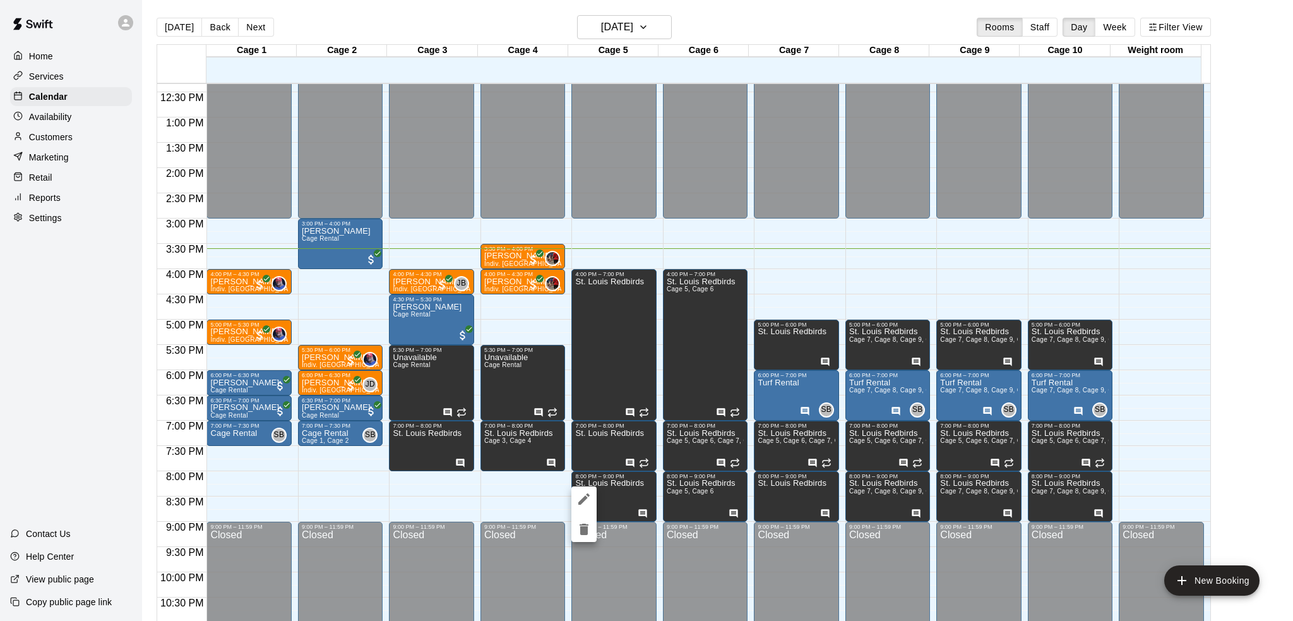
click at [591, 506] on button "edit" at bounding box center [583, 498] width 25 height 25
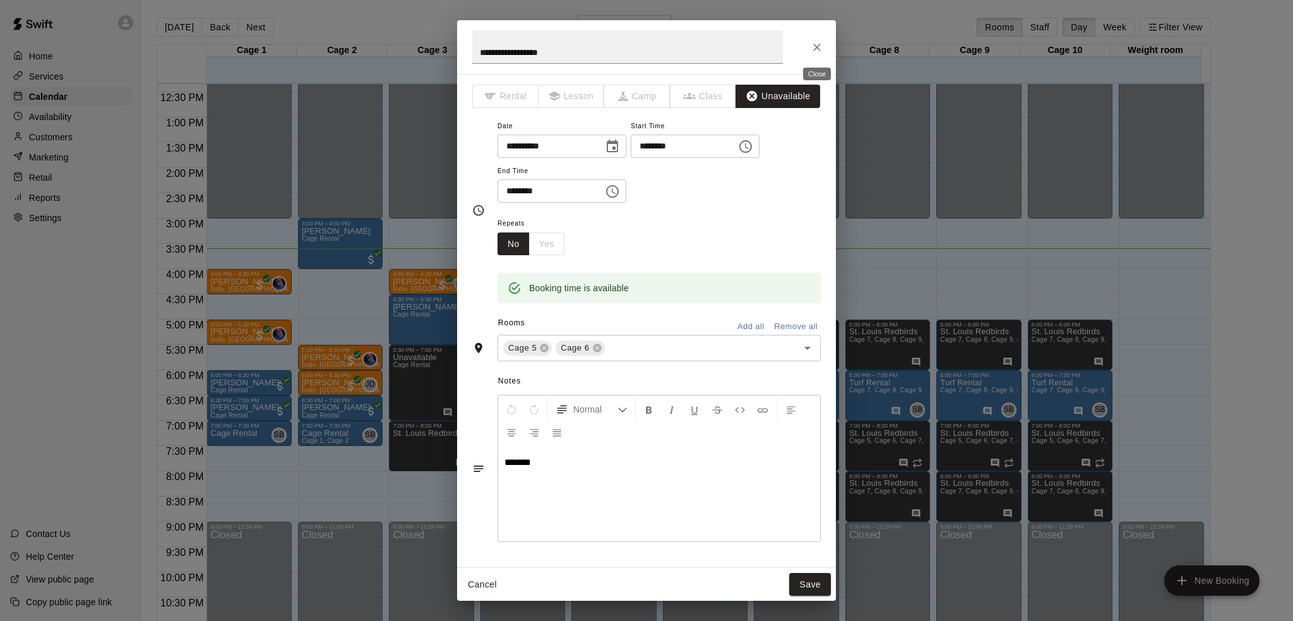
click at [820, 42] on icon "Close" at bounding box center [817, 47] width 13 height 13
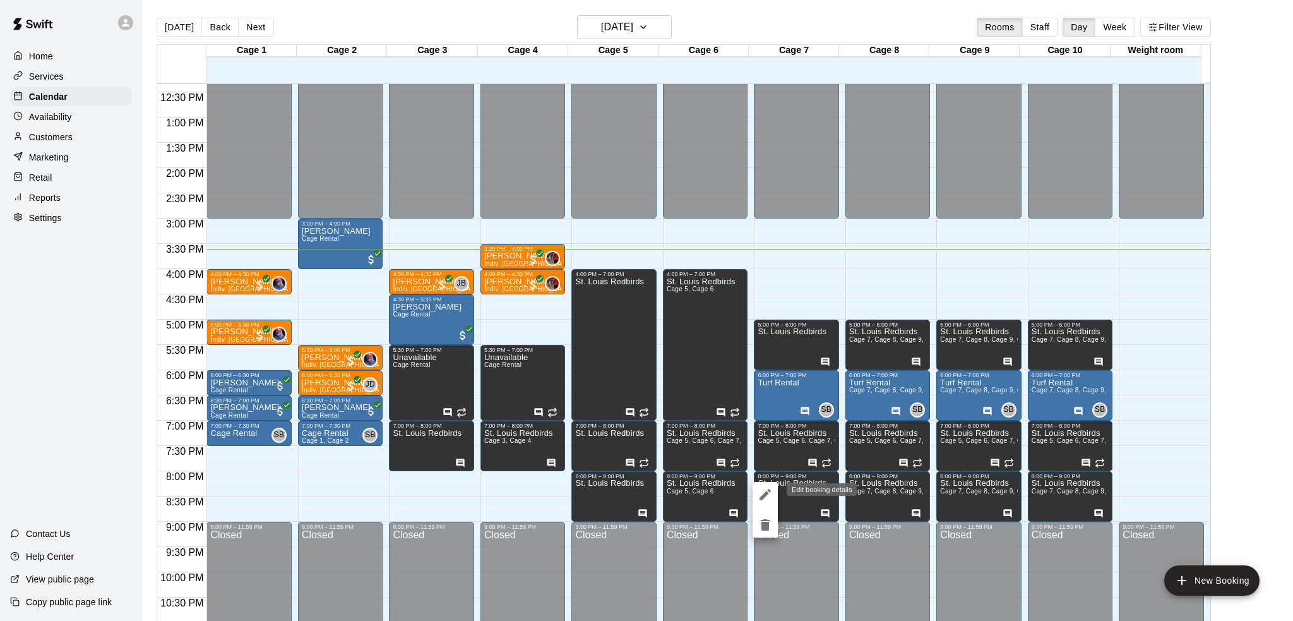
click at [770, 493] on icon "edit" at bounding box center [765, 494] width 15 height 15
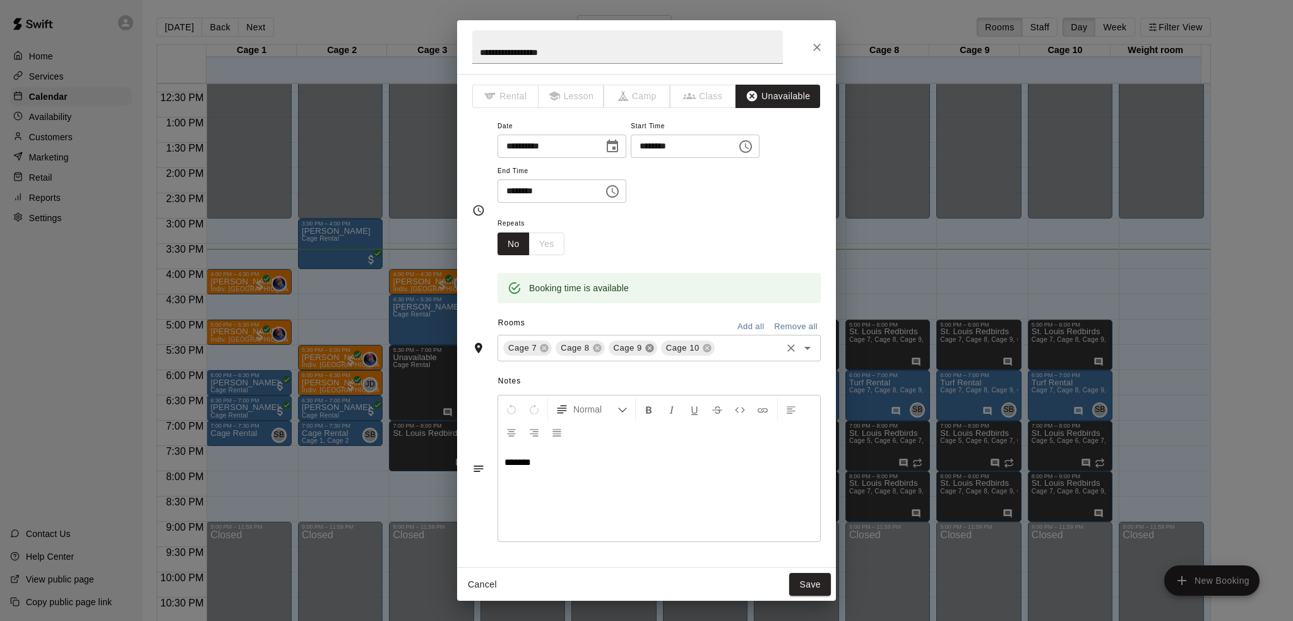
click at [651, 349] on icon at bounding box center [649, 348] width 8 height 8
click at [652, 345] on icon at bounding box center [654, 348] width 8 height 8
click at [808, 586] on button "Save" at bounding box center [810, 584] width 42 height 23
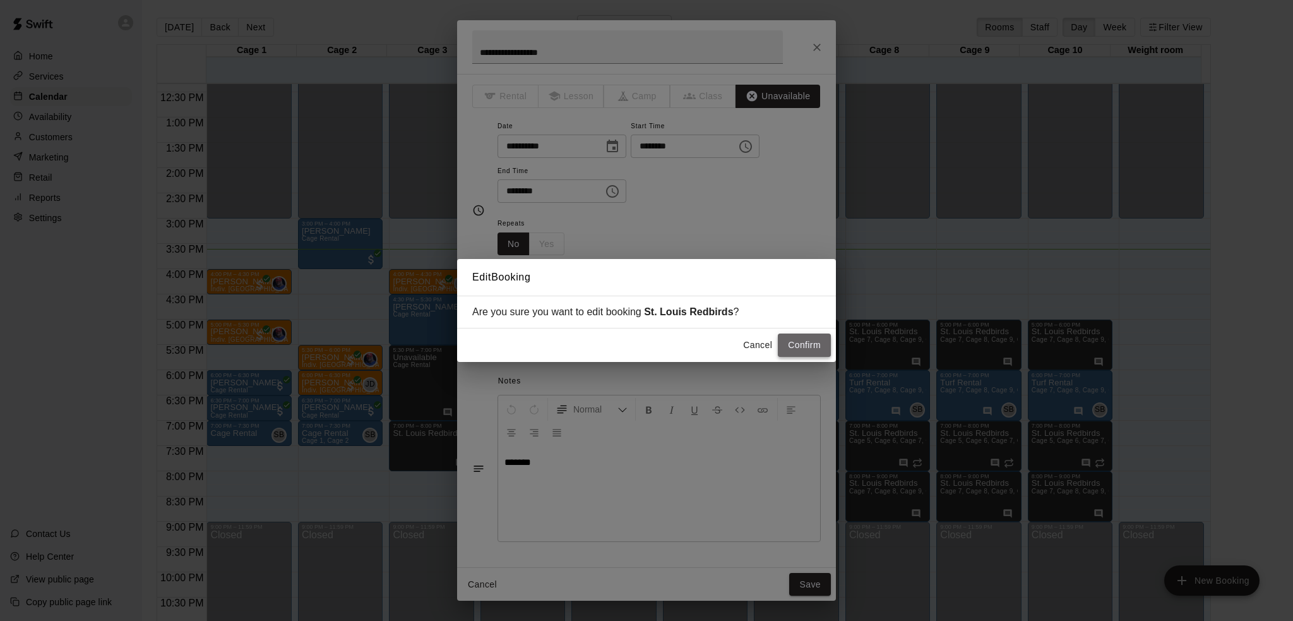
click at [806, 343] on button "Confirm" at bounding box center [804, 344] width 53 height 23
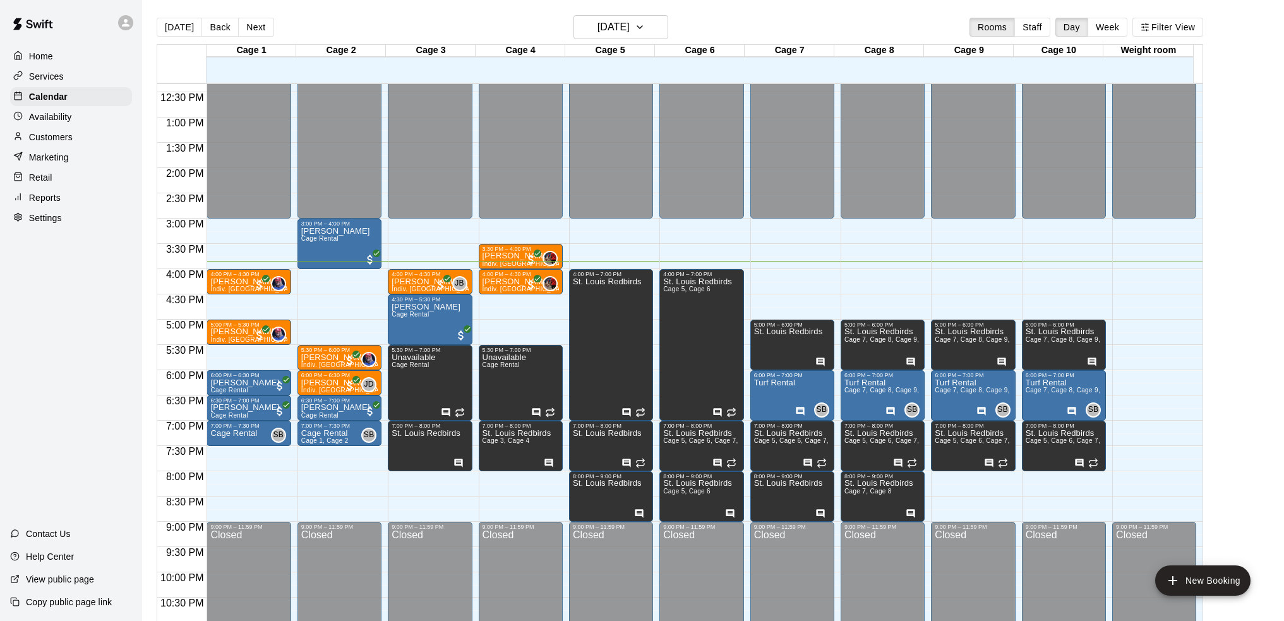
click at [95, 308] on div "Home Services Calendar Availability Customers Marketing Retail Reports Settings…" at bounding box center [71, 310] width 142 height 621
